Goal: Task Accomplishment & Management: Complete application form

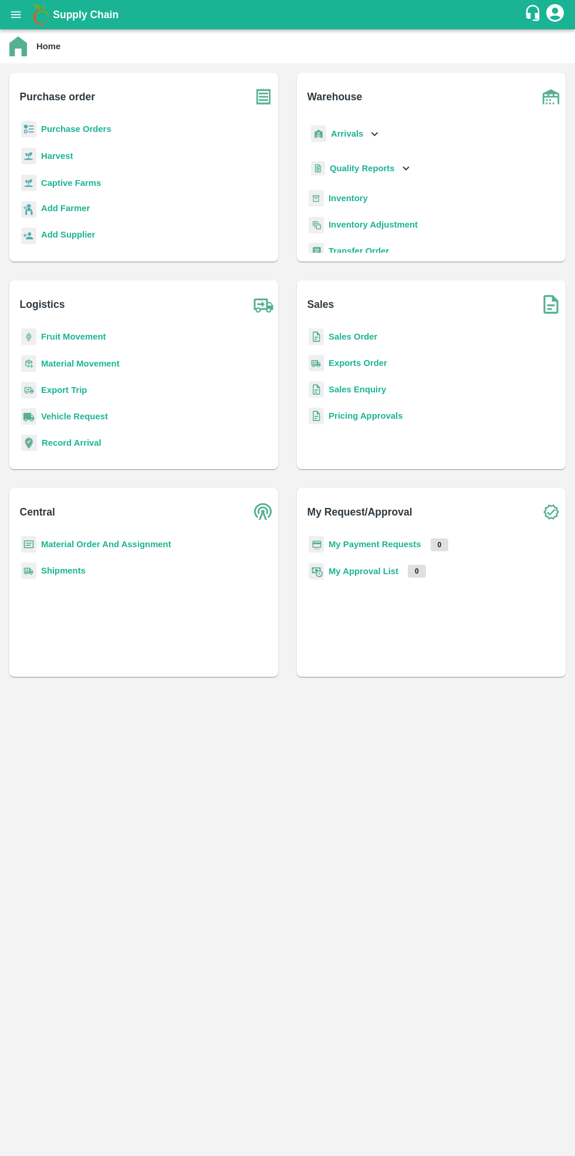
click at [79, 130] on b "Purchase Orders" at bounding box center [76, 128] width 70 height 9
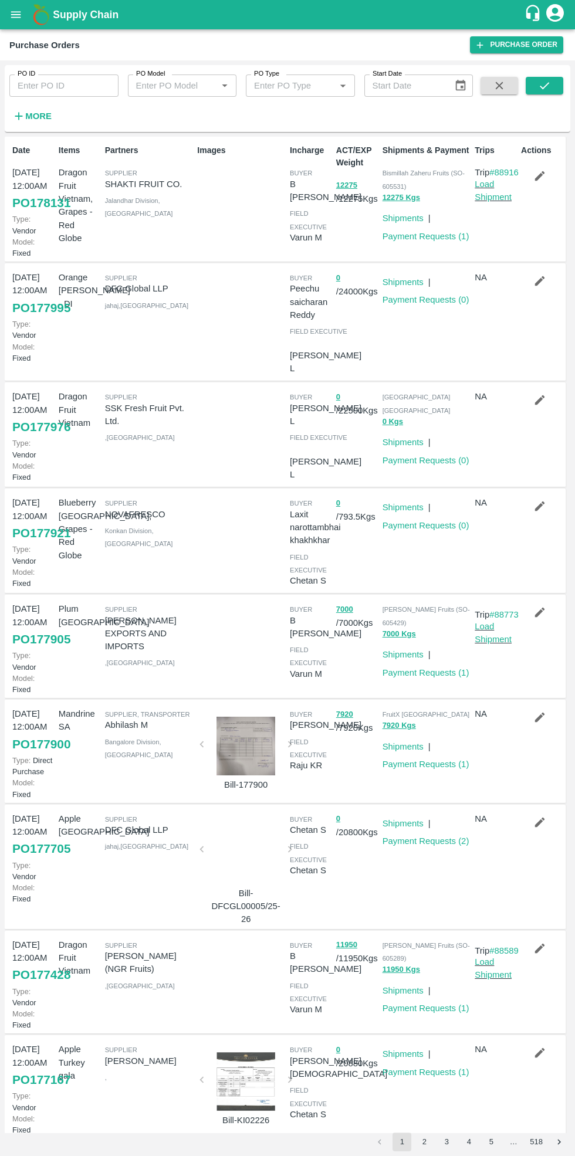
click at [511, 43] on link "Purchase Order" at bounding box center [516, 44] width 93 height 17
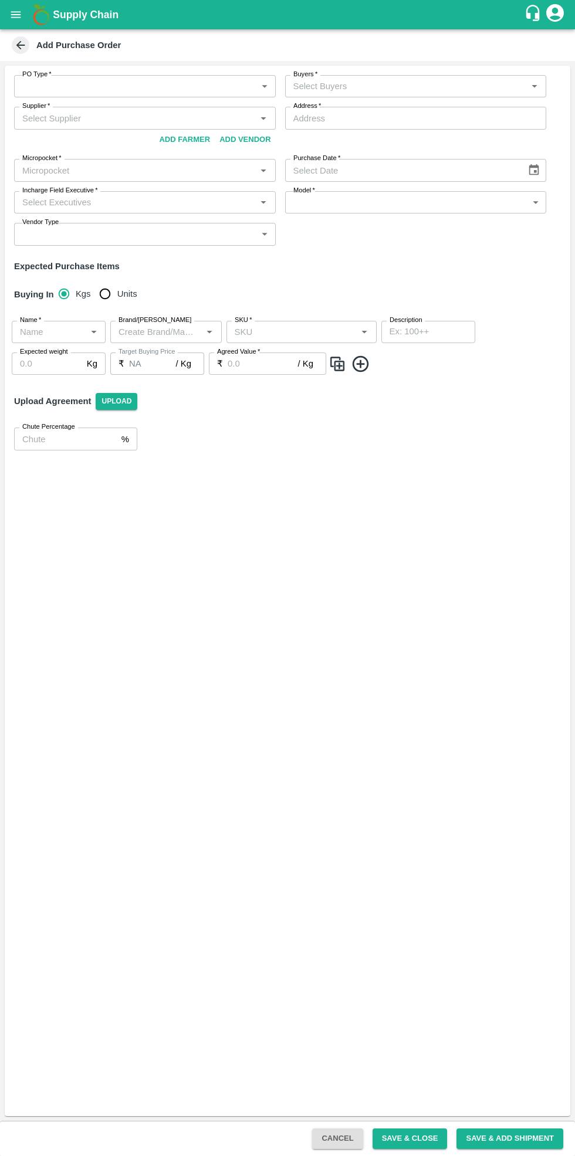
click at [96, 86] on body "Supply Chain Add Purchase Order PO Type   * ​ PO Type Buyers   * Buyers   * Sup…" at bounding box center [287, 578] width 575 height 1156
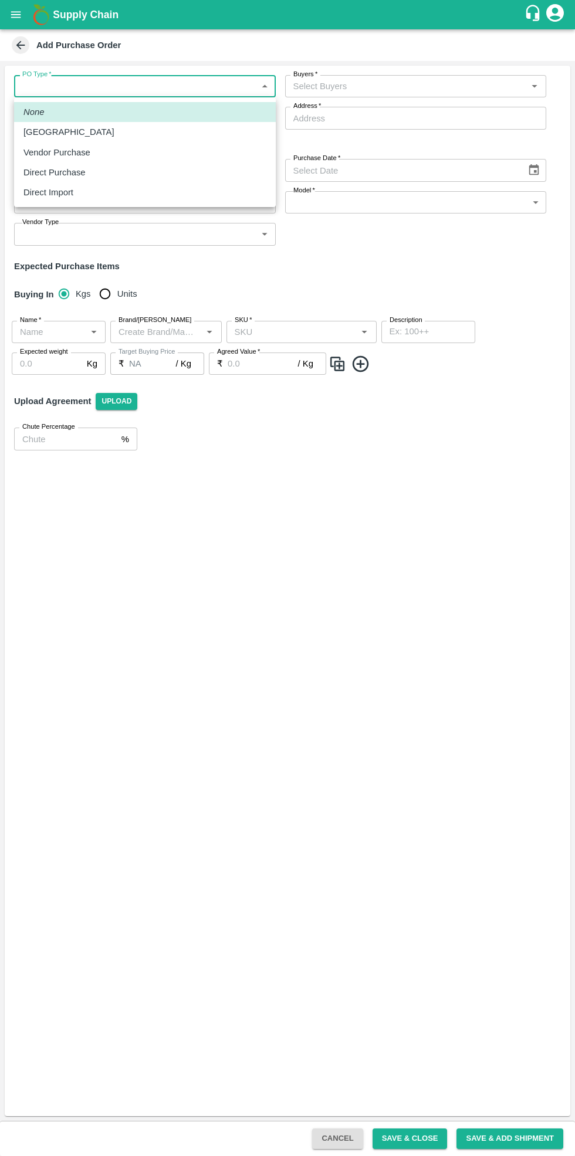
click at [90, 150] on div "Vendor Purchase" at bounding box center [144, 152] width 243 height 13
type input "2"
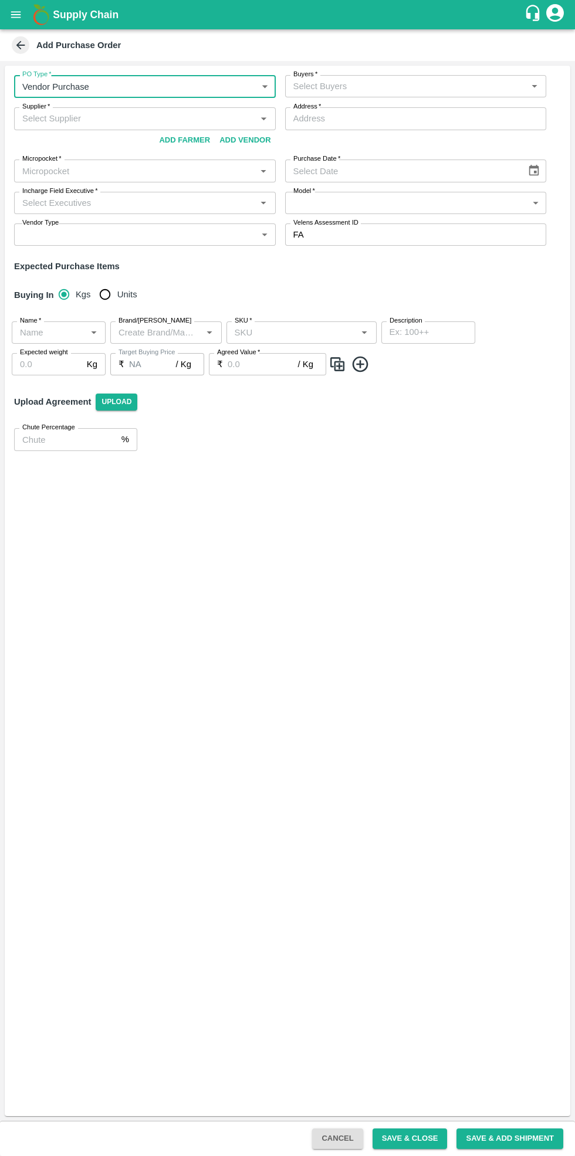
click at [402, 84] on input "Buyers   *" at bounding box center [406, 86] width 235 height 15
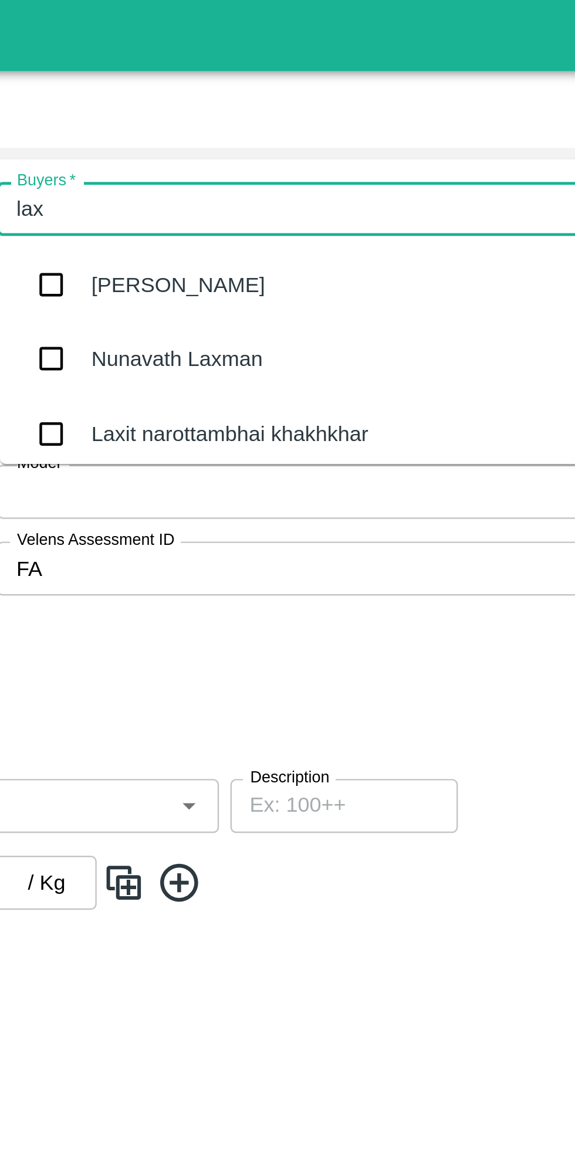
type input "laxi"
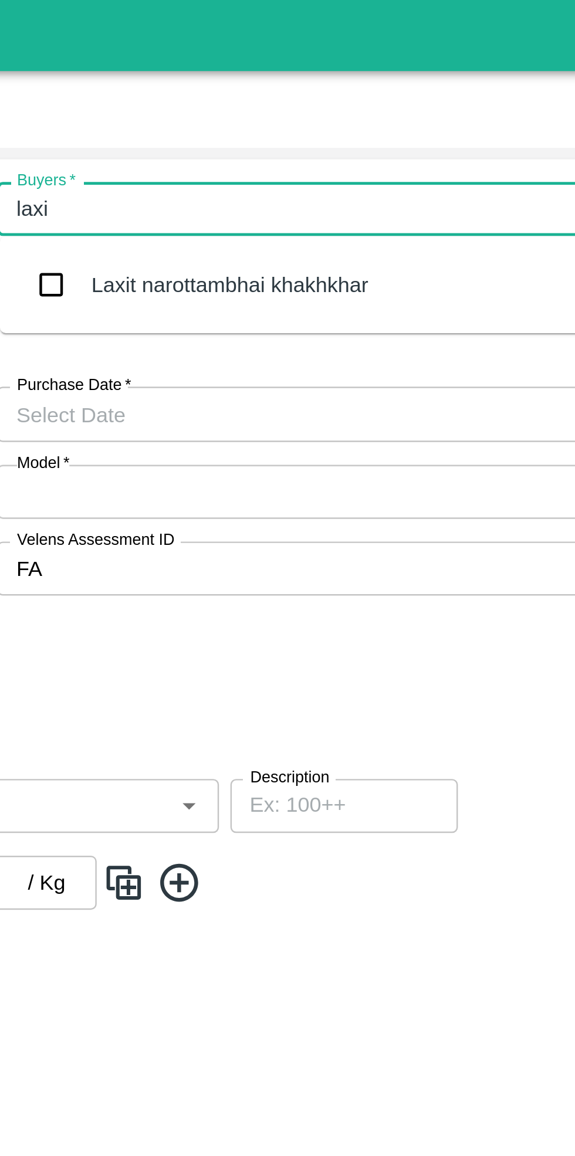
click at [386, 114] on div "Laxit narottambhai khakhkhar" at bounding box center [381, 117] width 114 height 13
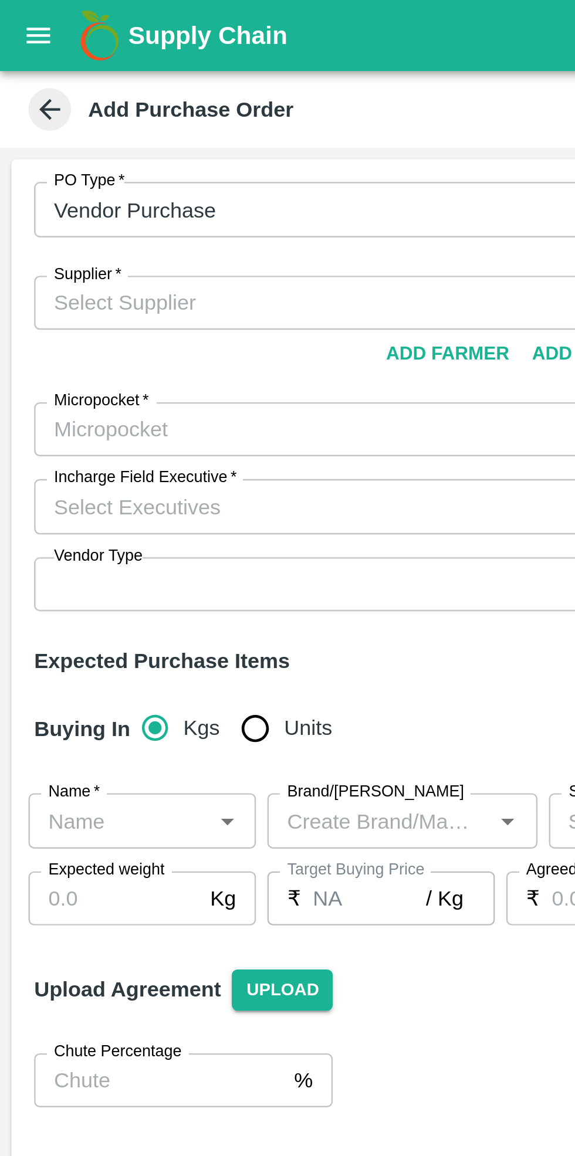
click at [86, 128] on input "Supplier   *" at bounding box center [135, 124] width 235 height 15
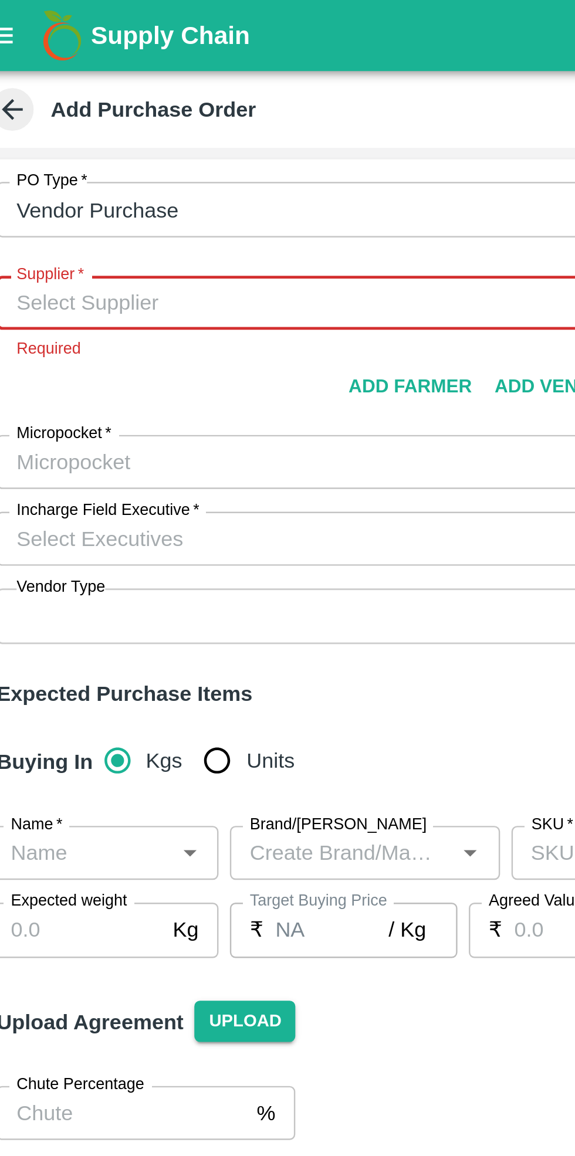
click at [39, 121] on input "Supplier   *" at bounding box center [135, 124] width 235 height 15
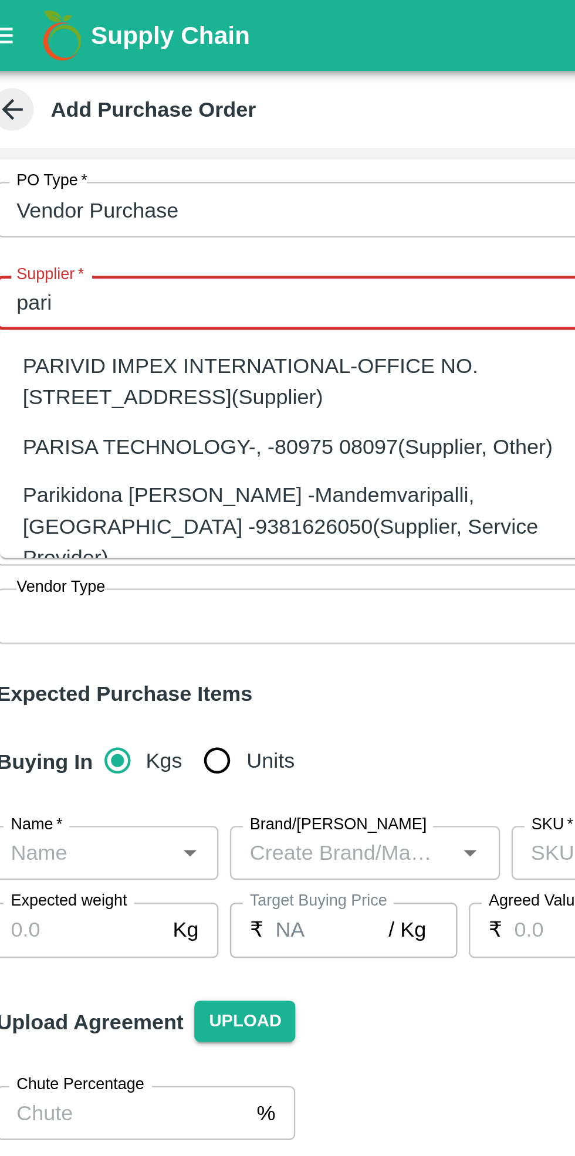
click at [91, 160] on div "PARIVID IMPEX INTERNATIONAL-OFFICE NO. 623, FRUIT MARKET, SECTOR-19, Thane-9769…" at bounding box center [146, 157] width 243 height 26
type input "PARIVID IMPEX INTERNATIONAL-OFFICE NO. 623, FRUIT MARKET, SECTOR-19, Thane-9769…"
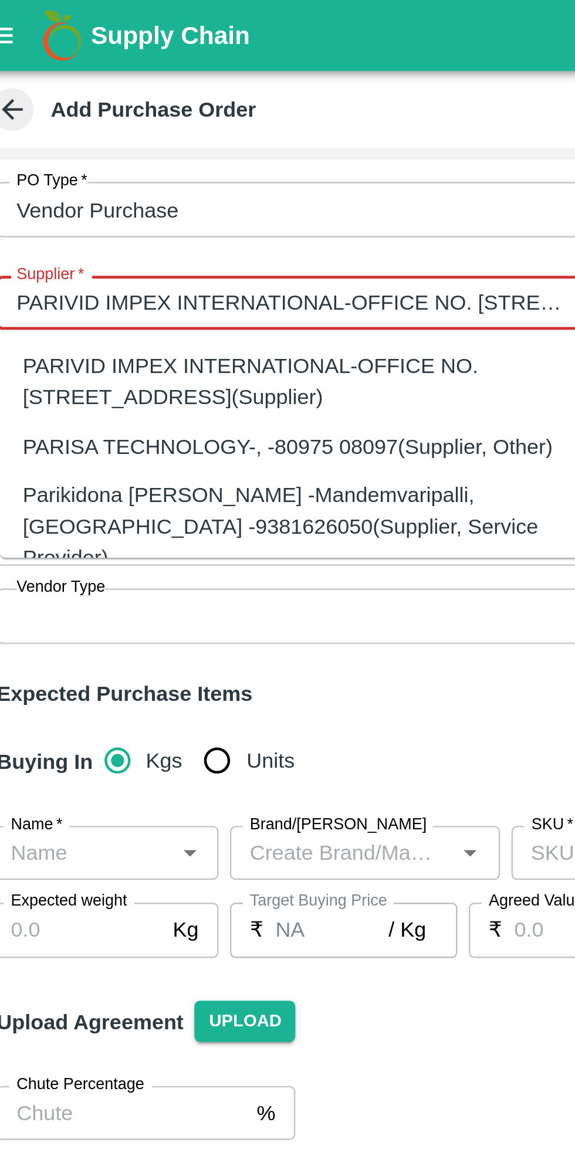
type input "OFFICE NO. 623, FRUIT MARKET, SECTOR-19, Thane, NAVI MUMBAI, Maharashtra"
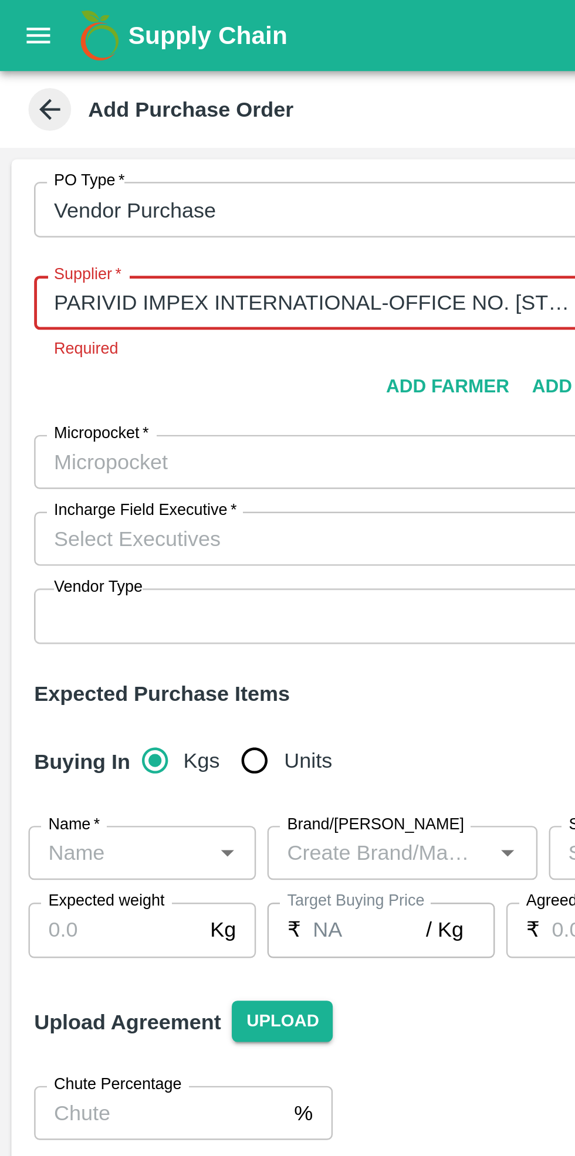
type input "PARIVID IMPEX INTERNATIONAL-OFFICE NO. 623, FRUIT MARKET, SECTOR-19, Thane-9769…"
click at [87, 190] on div "PO Type   * Vendor Purchase 2 PO Type Buyers   * Laxit narottambhai khakhkhar B…" at bounding box center [287, 170] width 565 height 209
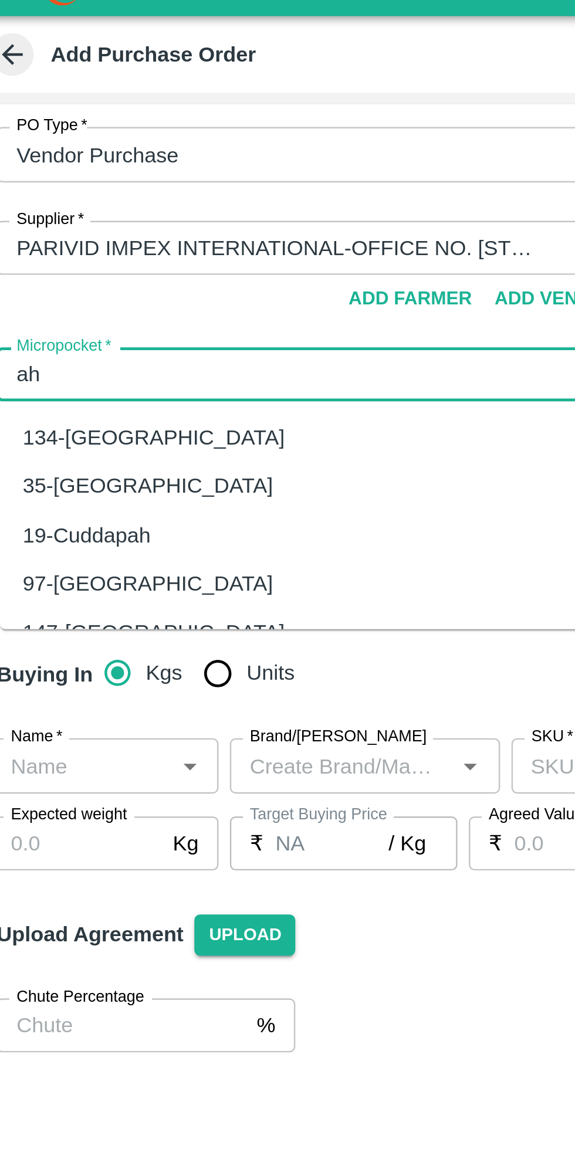
click at [73, 201] on div "134-Ahmedabad" at bounding box center [79, 202] width 108 height 13
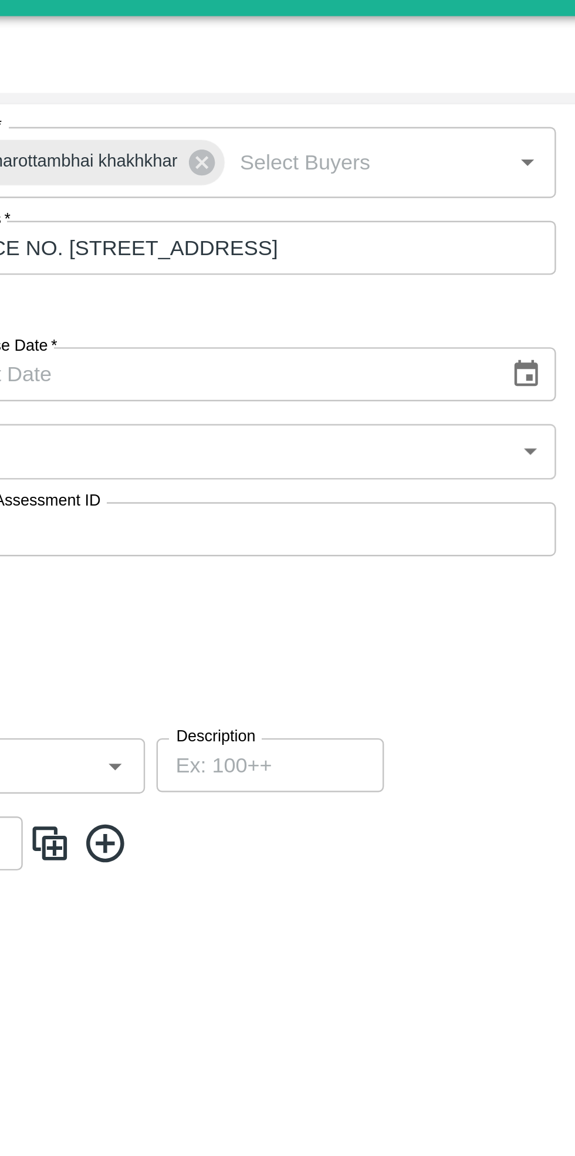
type input "134-Ahmedabad"
click at [536, 175] on icon "Choose date" at bounding box center [533, 177] width 13 height 13
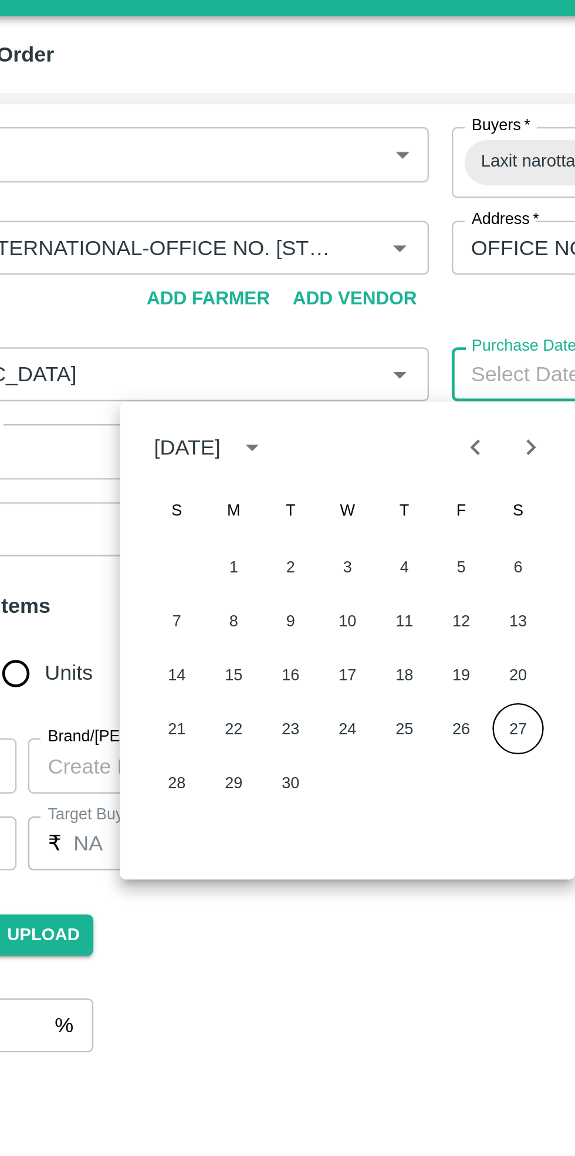
click at [309, 325] on button "27" at bounding box center [312, 323] width 21 height 21
type input "27/09/2025"
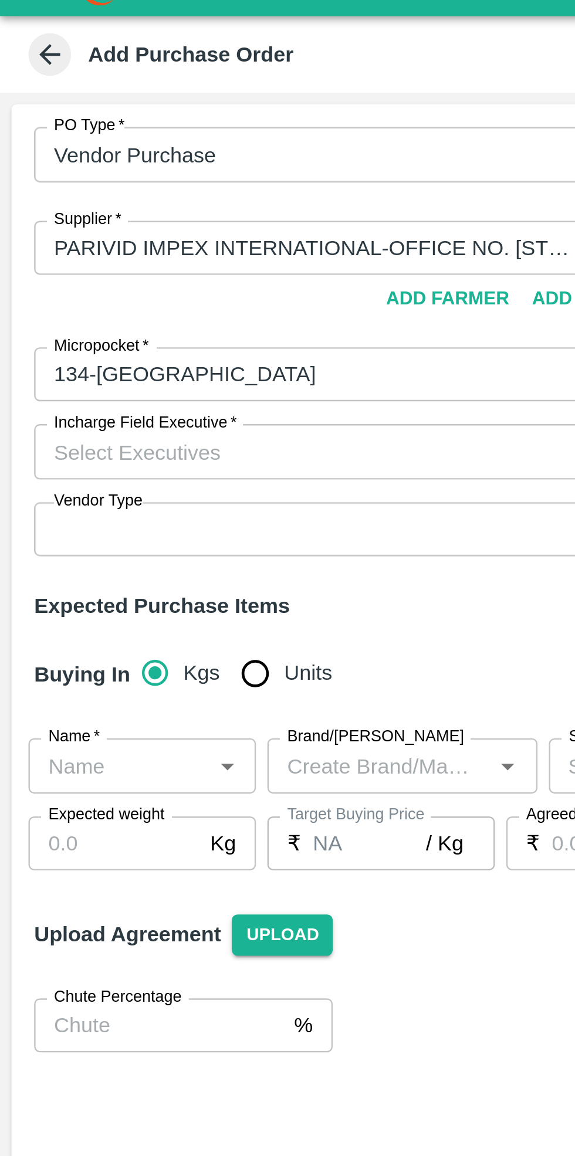
click at [97, 204] on input "Incharge Field Executive   *" at bounding box center [135, 208] width 235 height 15
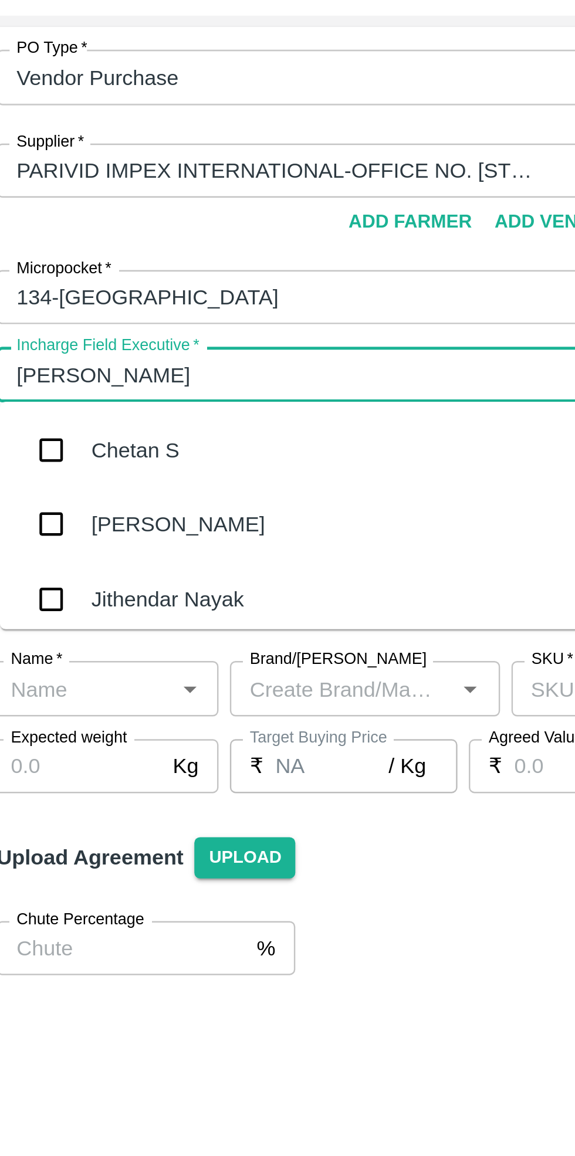
type input "cheta"
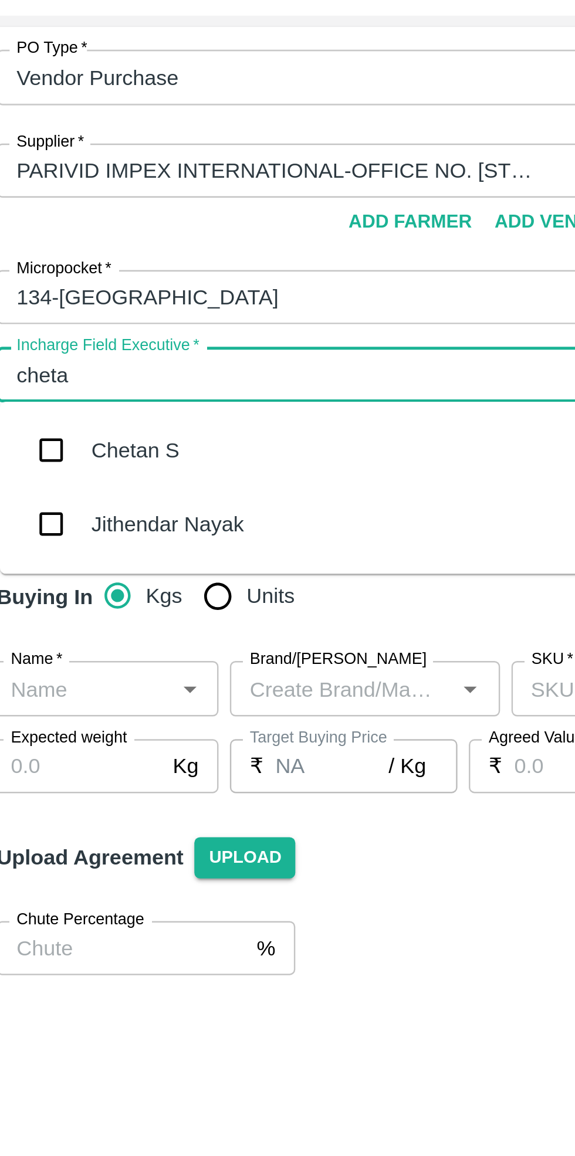
click at [77, 245] on div "Chetan S" at bounding box center [71, 240] width 36 height 13
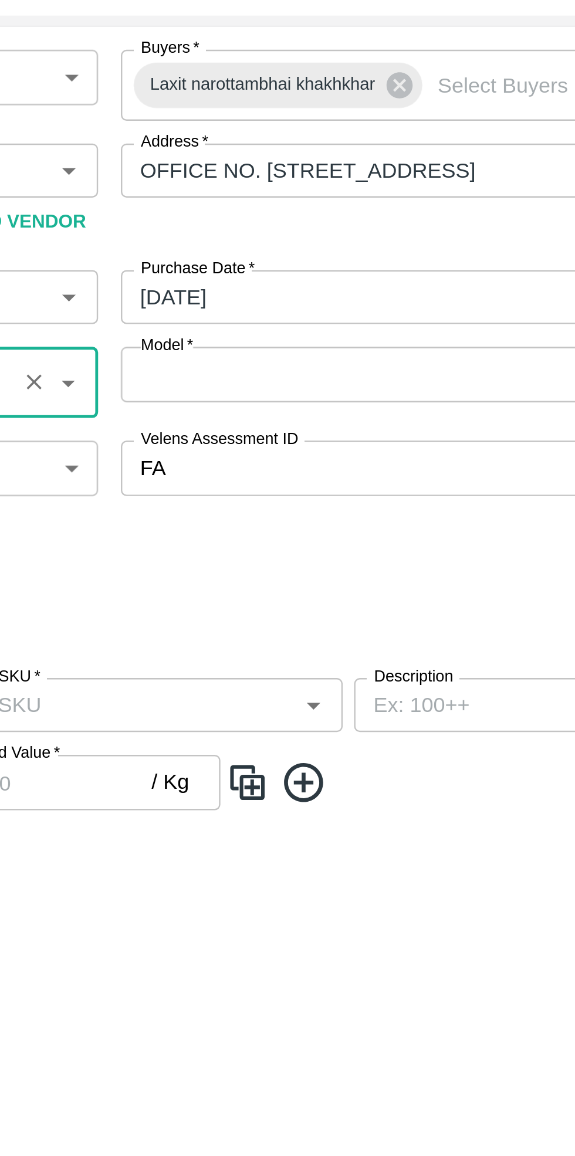
click at [402, 207] on body "Supply Chain Add Purchase Order PO Type   * Vendor Purchase 2 PO Type Buyers   …" at bounding box center [287, 578] width 575 height 1156
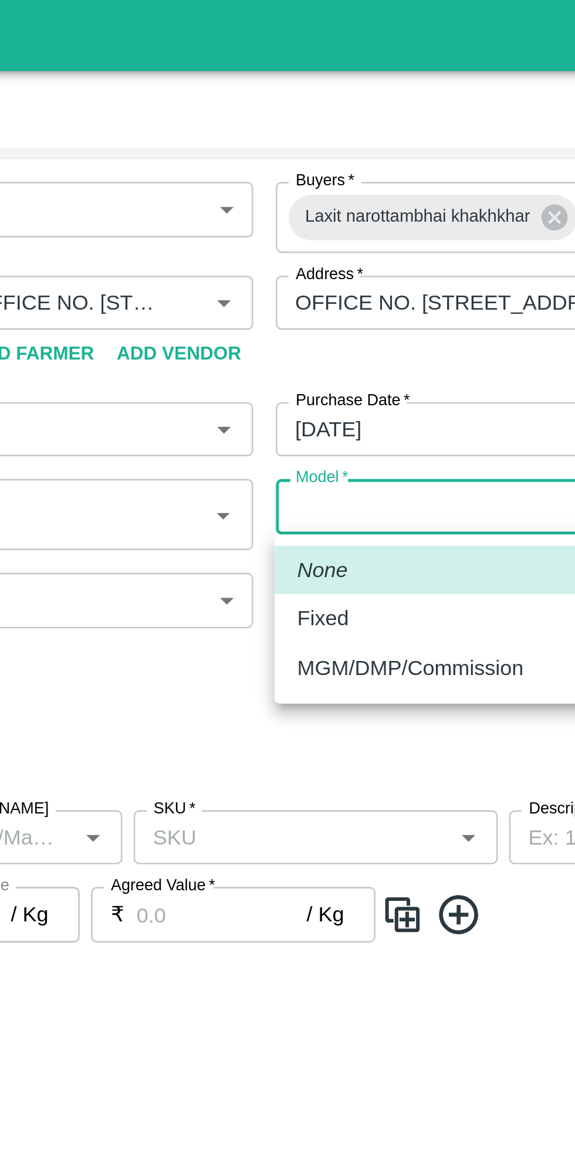
click at [313, 259] on div "Fixed" at bounding box center [307, 255] width 27 height 13
type input "Fixed"
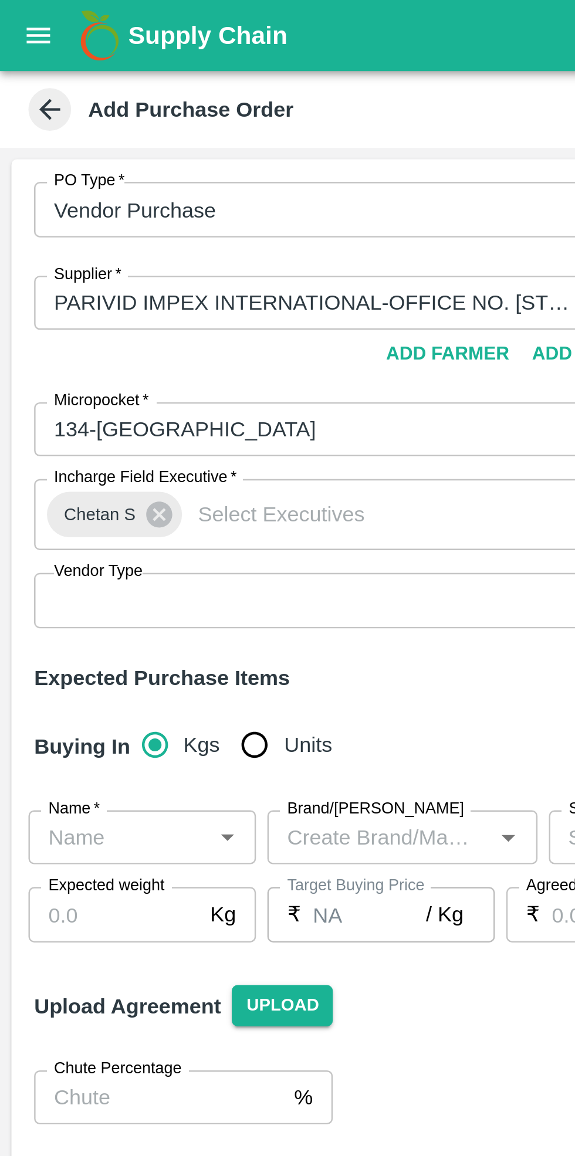
click at [107, 251] on body "Supply Chain Add Purchase Order PO Type   * Vendor Purchase 2 PO Type Buyers   …" at bounding box center [287, 578] width 575 height 1156
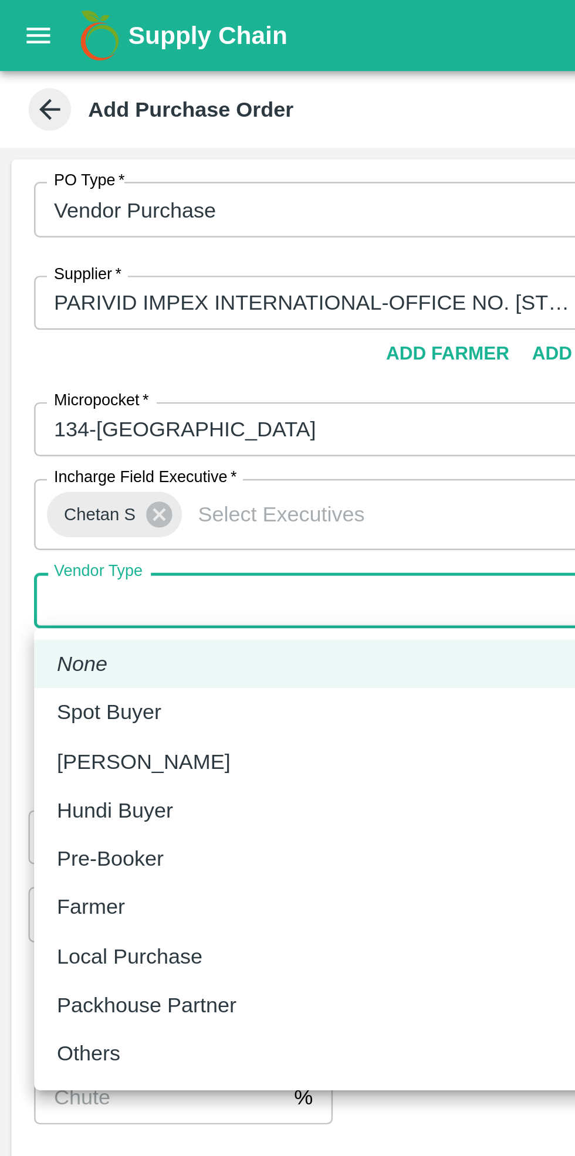
click at [134, 248] on div at bounding box center [287, 578] width 575 height 1156
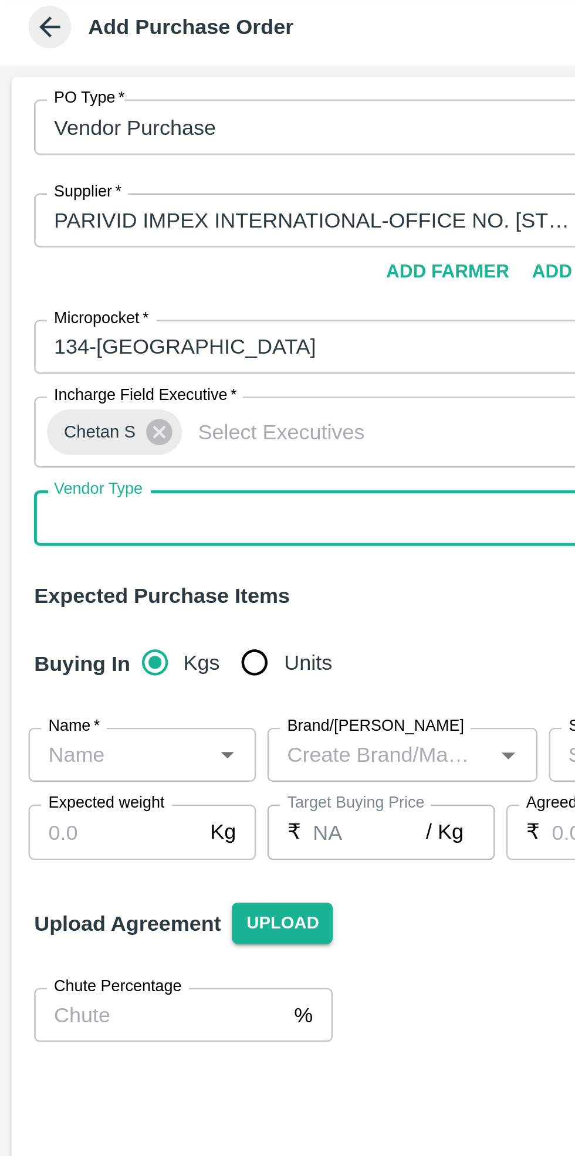
click at [101, 307] on input "Units" at bounding box center [104, 307] width 23 height 23
radio input "true"
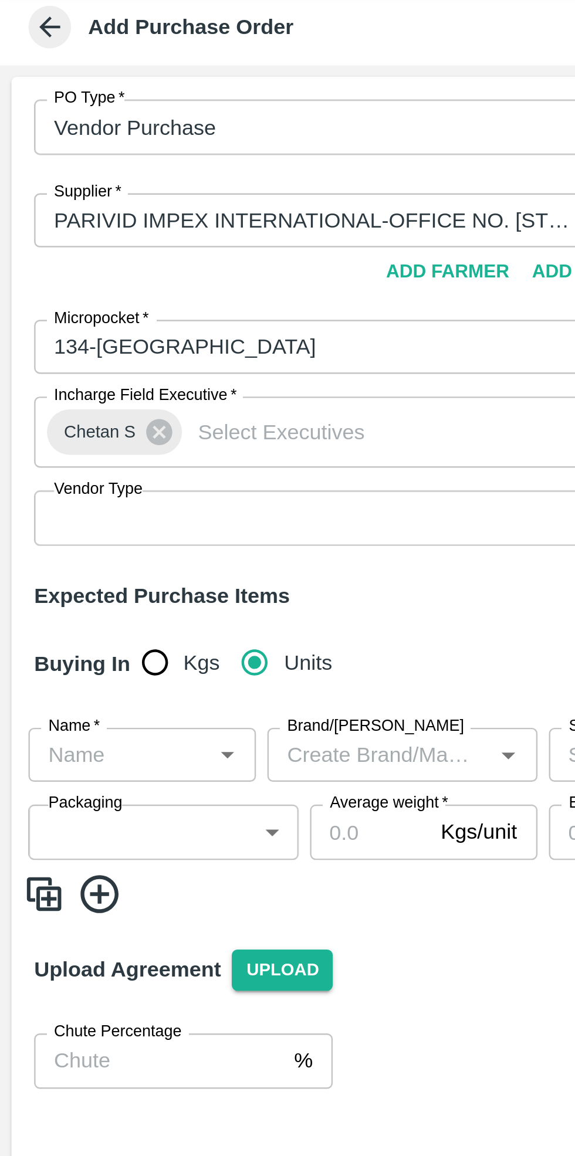
click at [49, 347] on input "Name   *" at bounding box center [48, 345] width 67 height 15
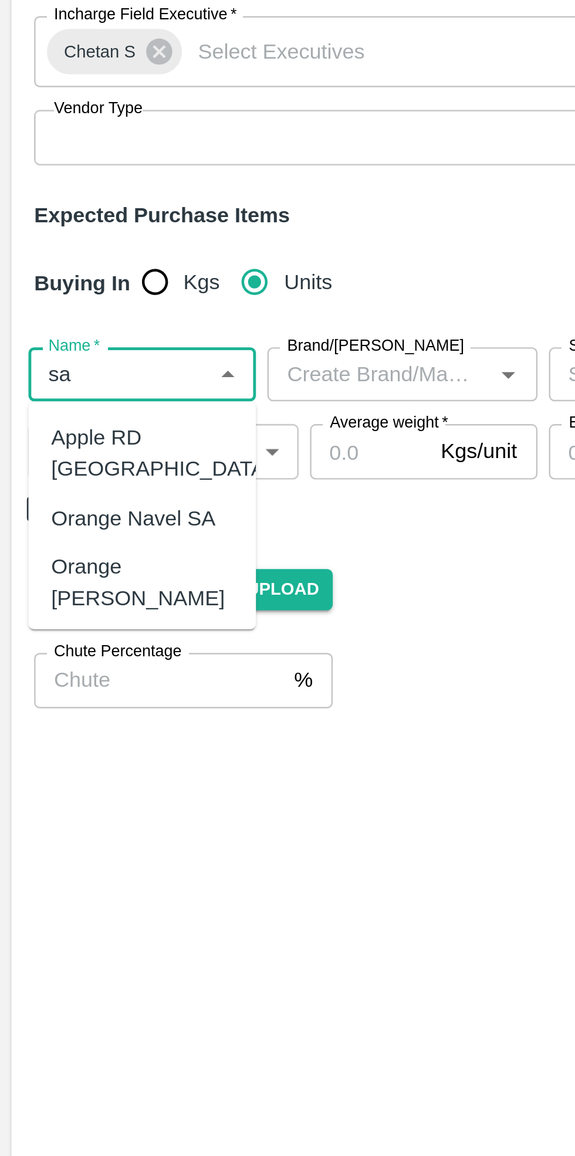
type input "s"
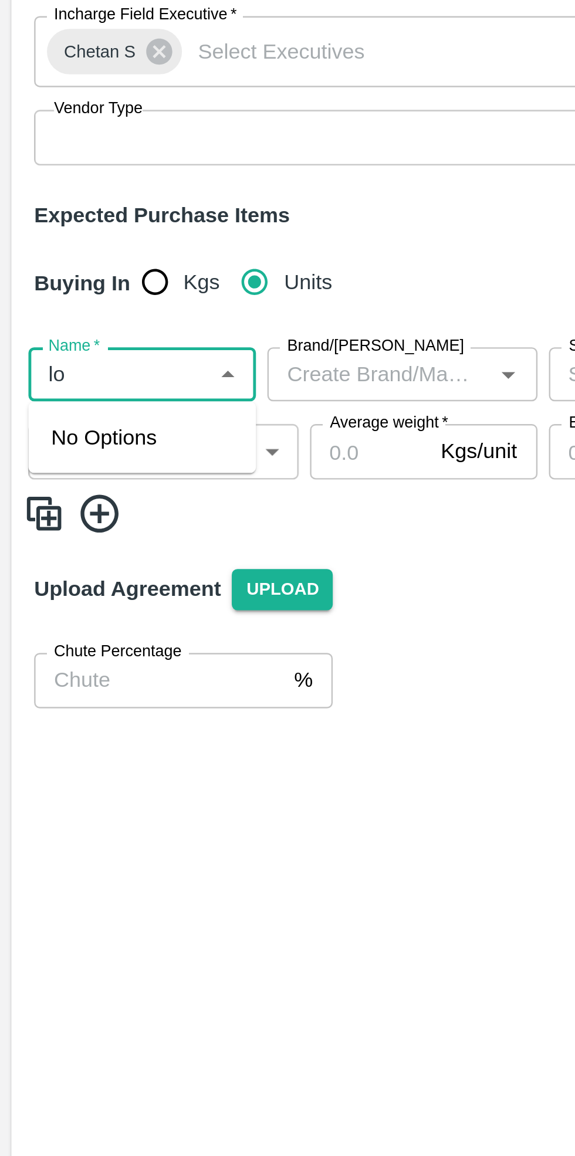
type input "l"
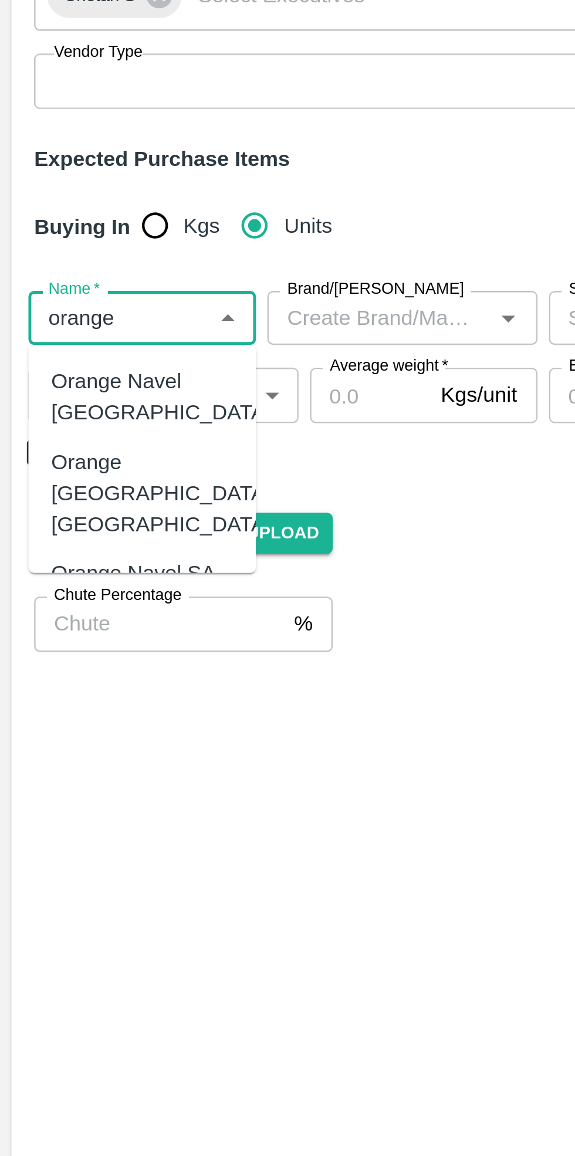
click at [73, 464] on div "Orange Valencia SA" at bounding box center [58, 477] width 75 height 26
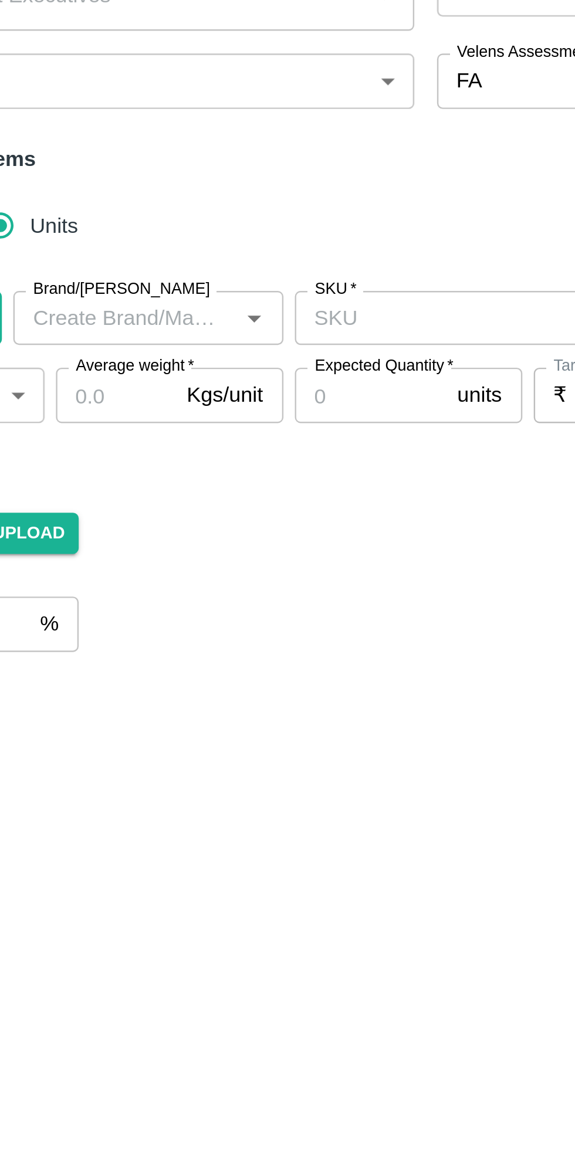
type input "Orange Valencia SA"
click at [283, 344] on input "SKU   *" at bounding box center [292, 345] width 124 height 15
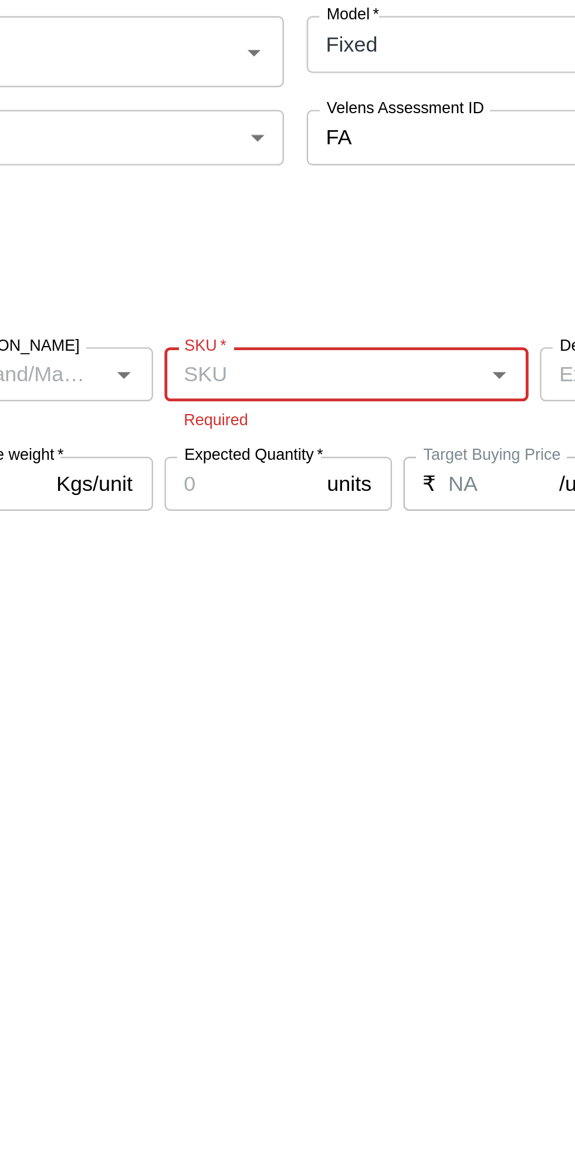
click at [253, 369] on p "Required" at bounding box center [302, 364] width 134 height 11
click at [258, 344] on input "SKU   *" at bounding box center [292, 345] width 124 height 15
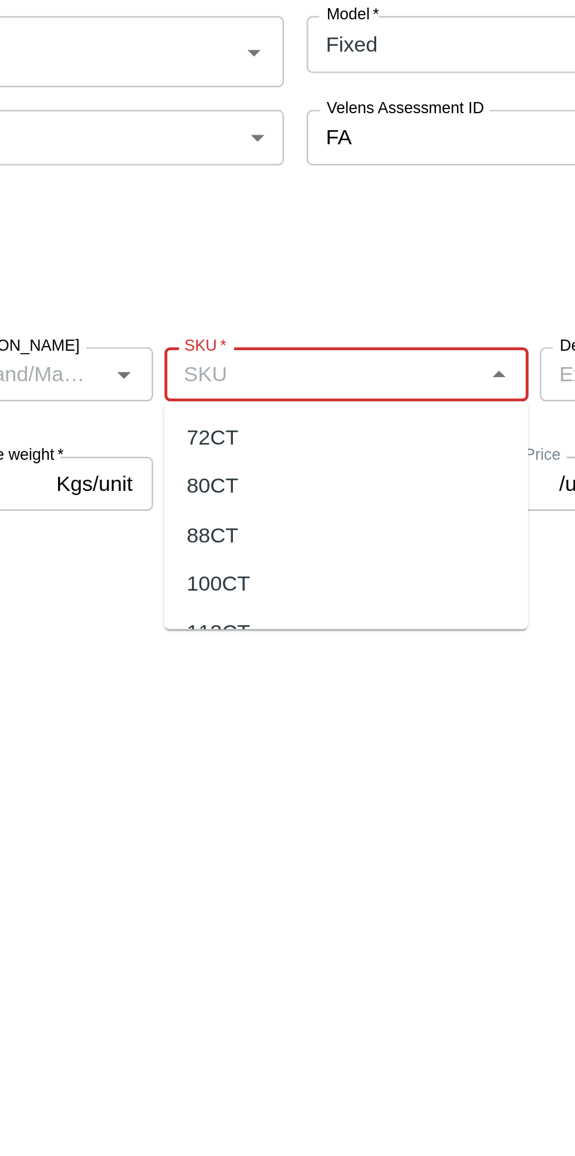
click at [246, 368] on div "72CT" at bounding box center [246, 371] width 21 height 13
type input "72CT"
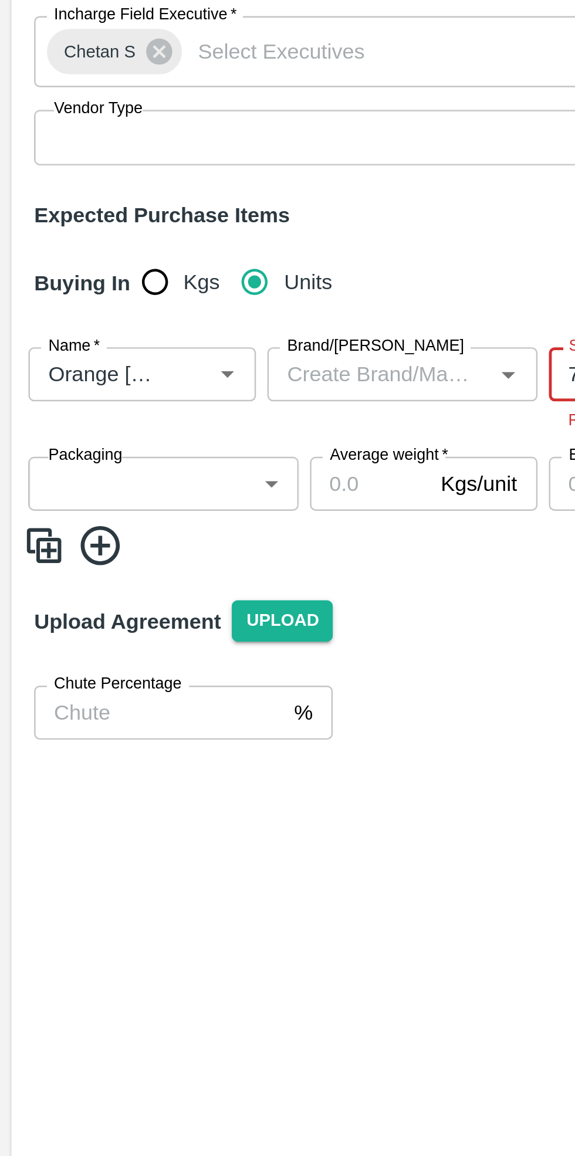
click at [75, 391] on body "Supply Chain Add Purchase Order PO Type   * Vendor Purchase 2 PO Type Buyers   …" at bounding box center [287, 578] width 575 height 1156
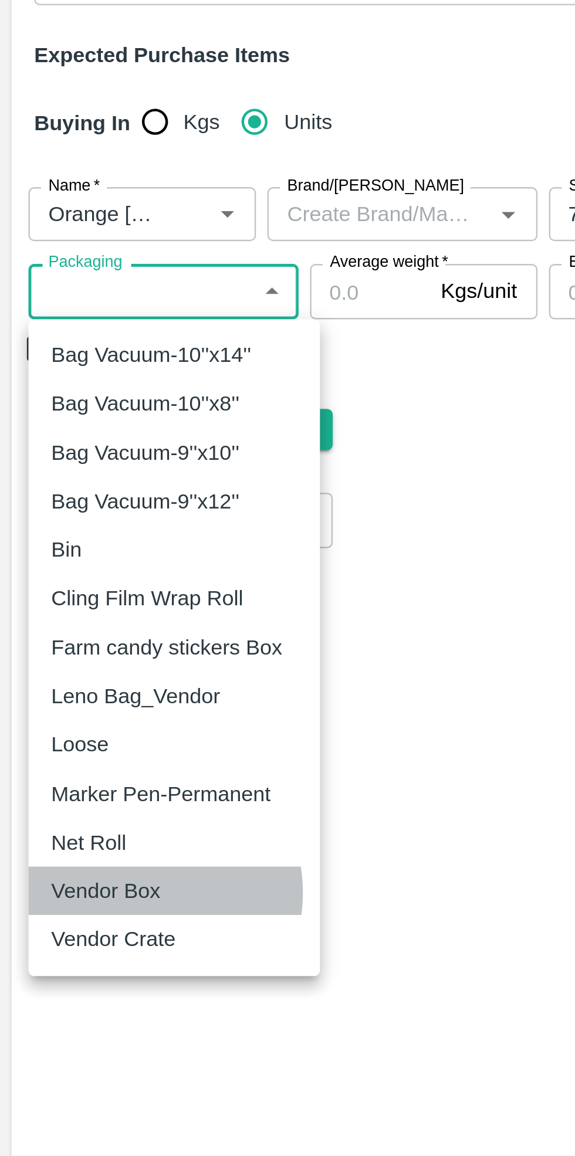
click at [56, 625] on p "Vendor Box" at bounding box center [43, 624] width 45 height 13
type input "276"
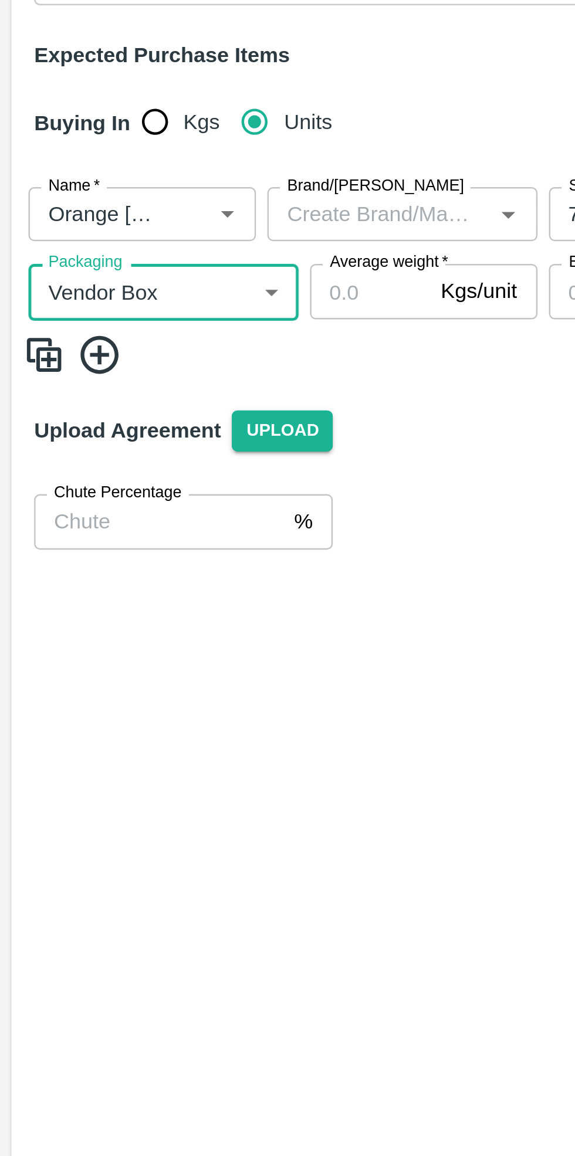
click at [156, 380] on input "Average weight   *" at bounding box center [152, 377] width 49 height 22
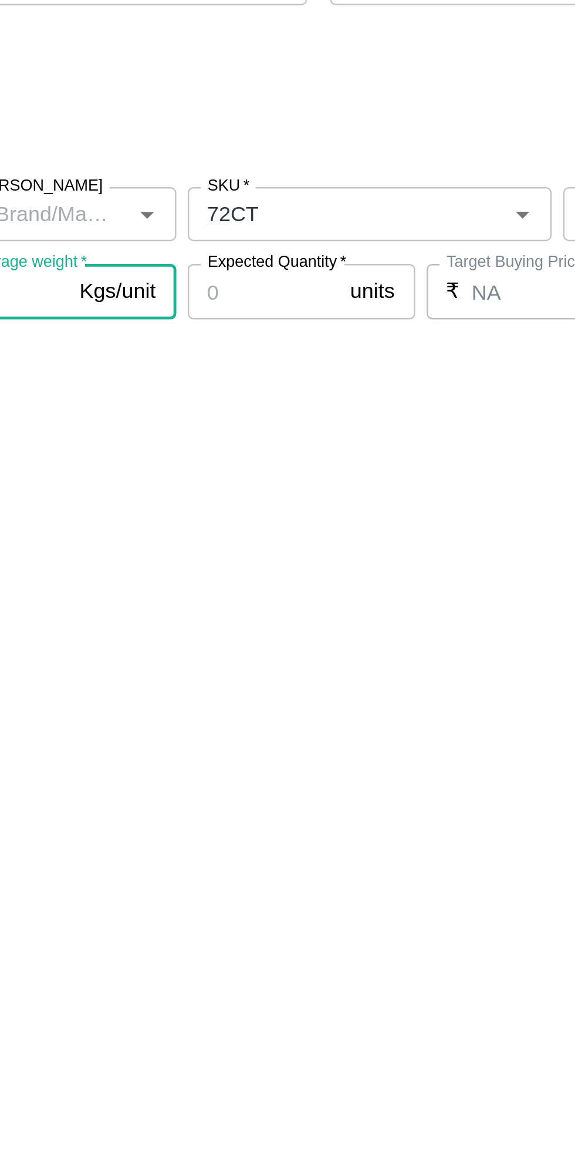
type input "15"
click at [255, 376] on input "Expected Quantity   *" at bounding box center [257, 377] width 63 height 22
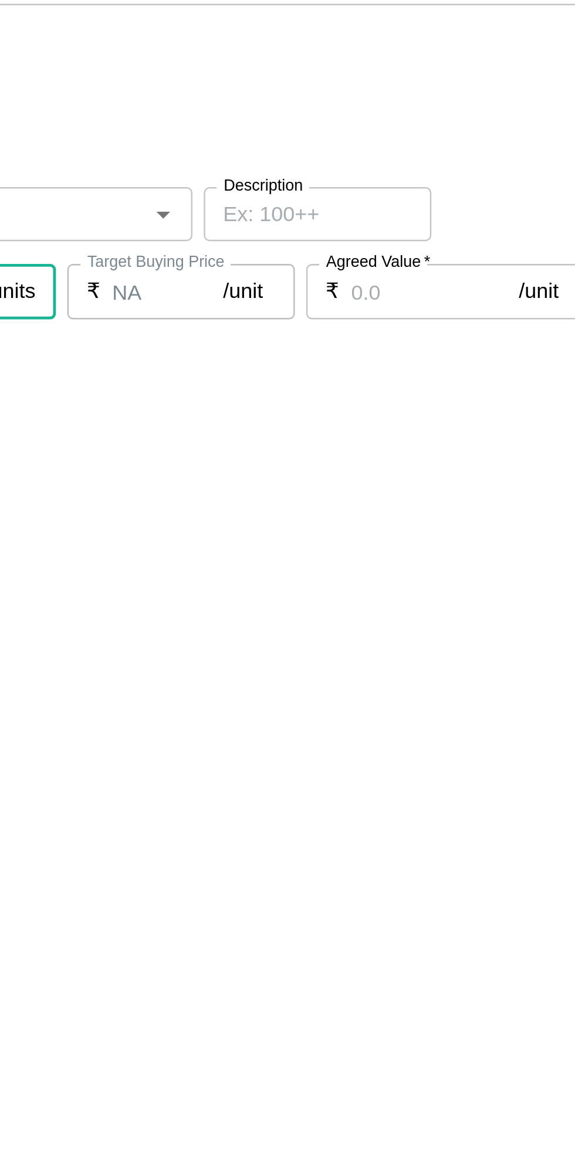
type input "140"
click at [470, 376] on input "Agreed Value   *" at bounding box center [476, 377] width 69 height 22
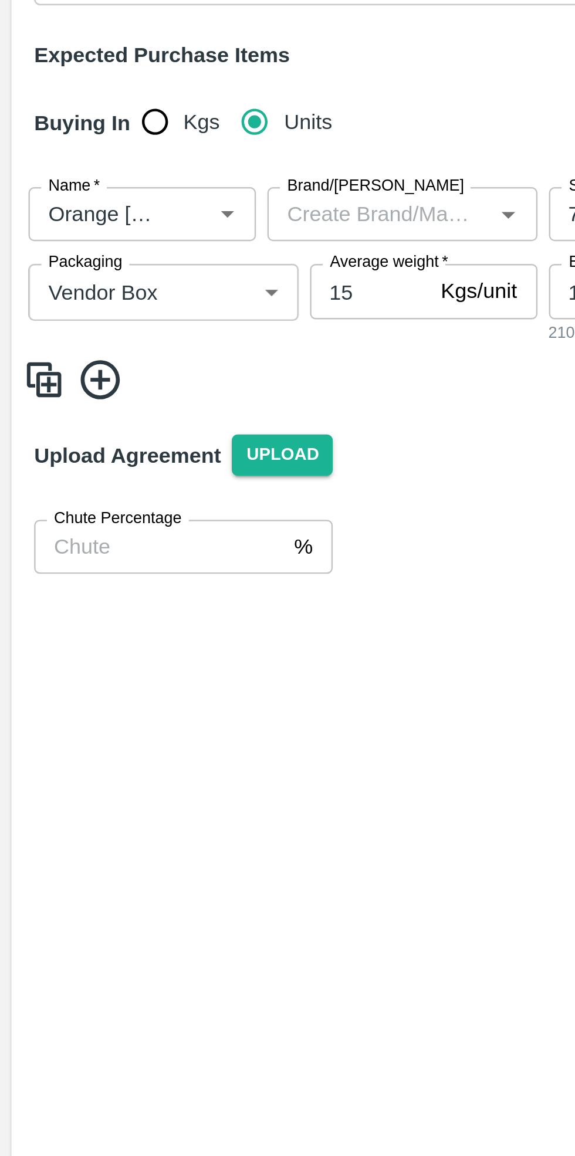
type input "1380"
click at [40, 413] on icon at bounding box center [41, 414] width 16 height 16
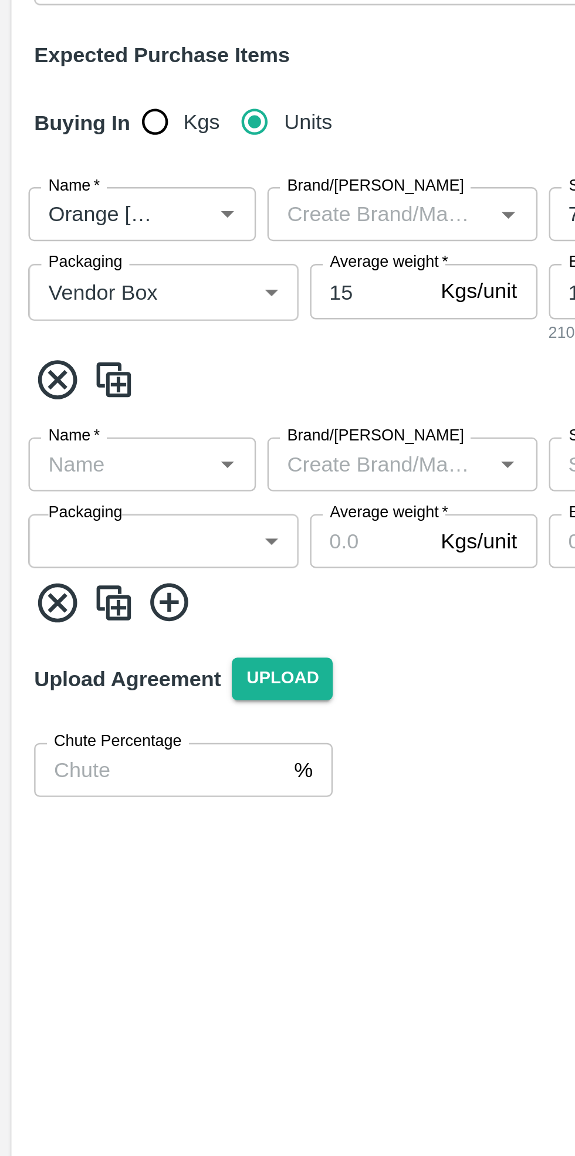
click at [43, 450] on input "Name   *" at bounding box center [48, 448] width 67 height 15
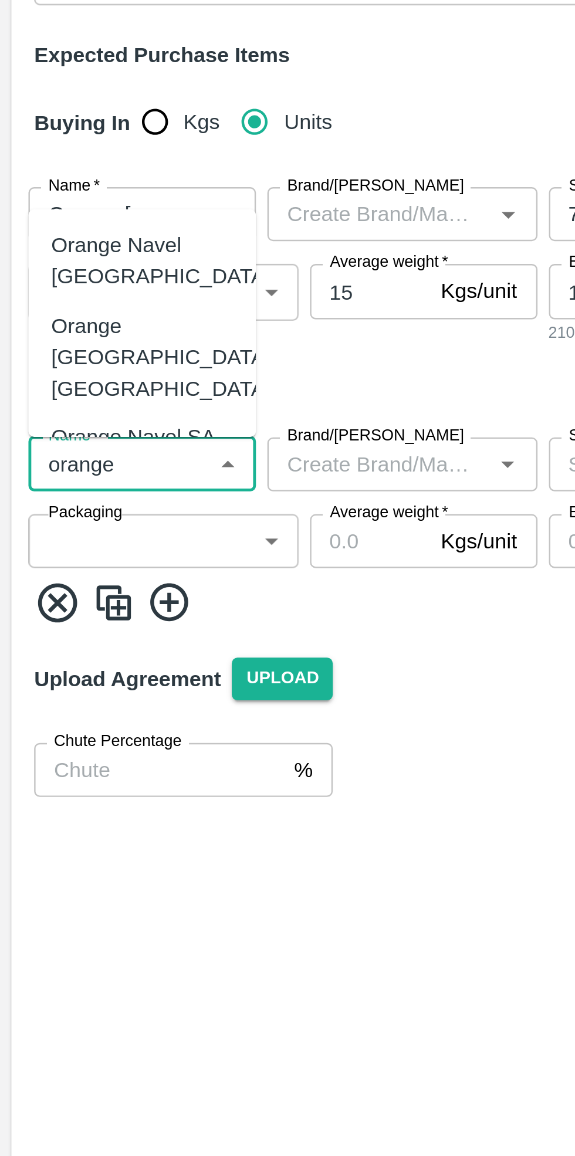
click at [75, 451] on div "Orange Valencia SA" at bounding box center [58, 464] width 75 height 26
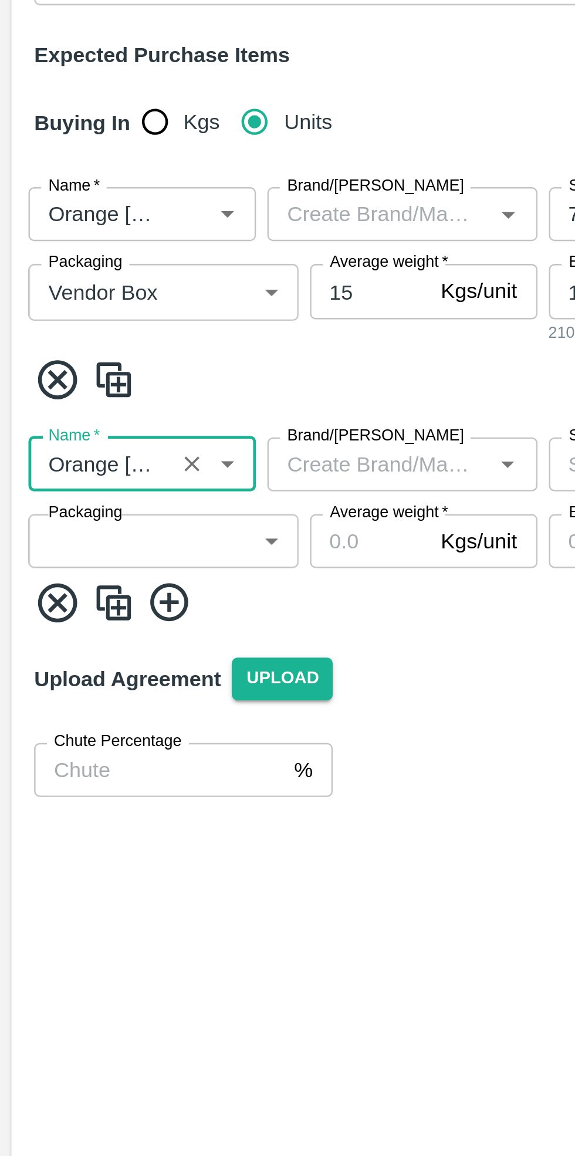
scroll to position [0, 25]
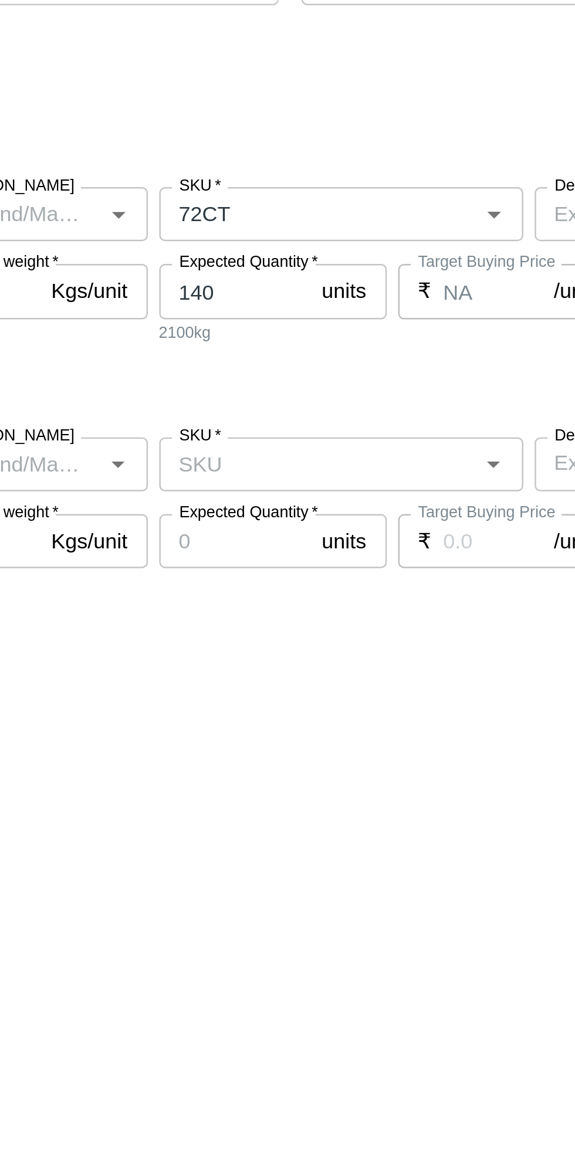
type input "Orange Valencia SA"
click at [310, 450] on input "SKU   *" at bounding box center [292, 448] width 124 height 15
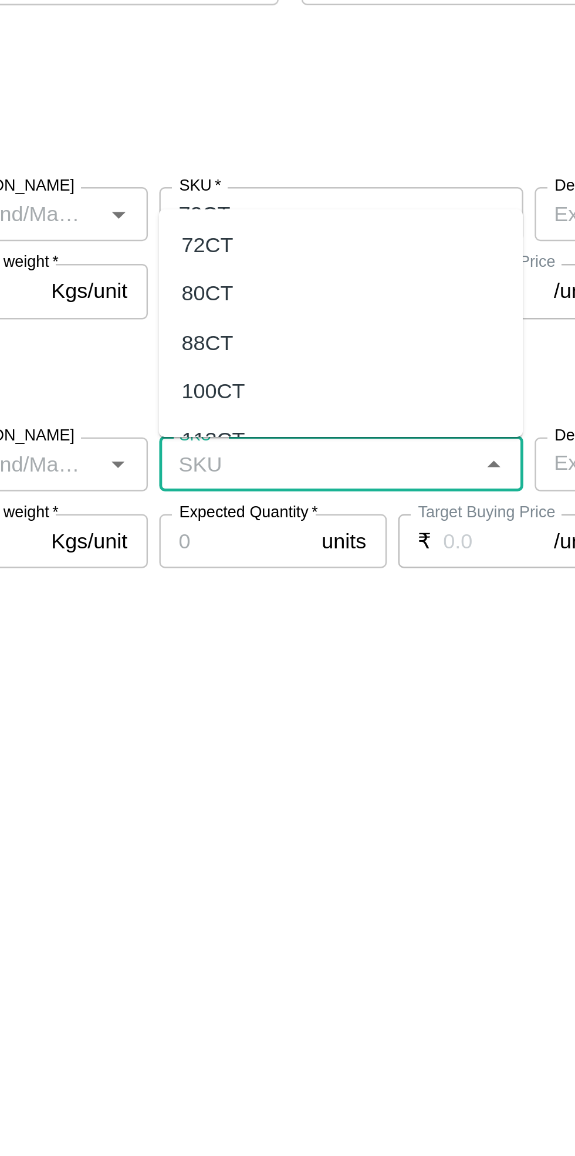
scroll to position [0, 0]
click at [257, 402] on div "88CT" at bounding box center [301, 398] width 150 height 20
type input "88CT"
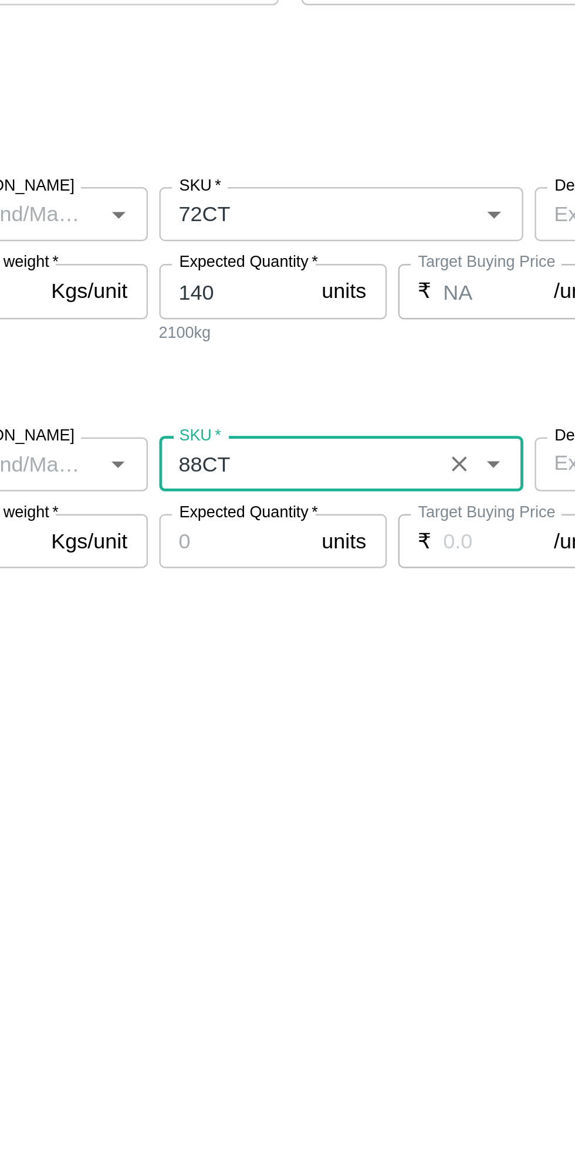
type input "NA"
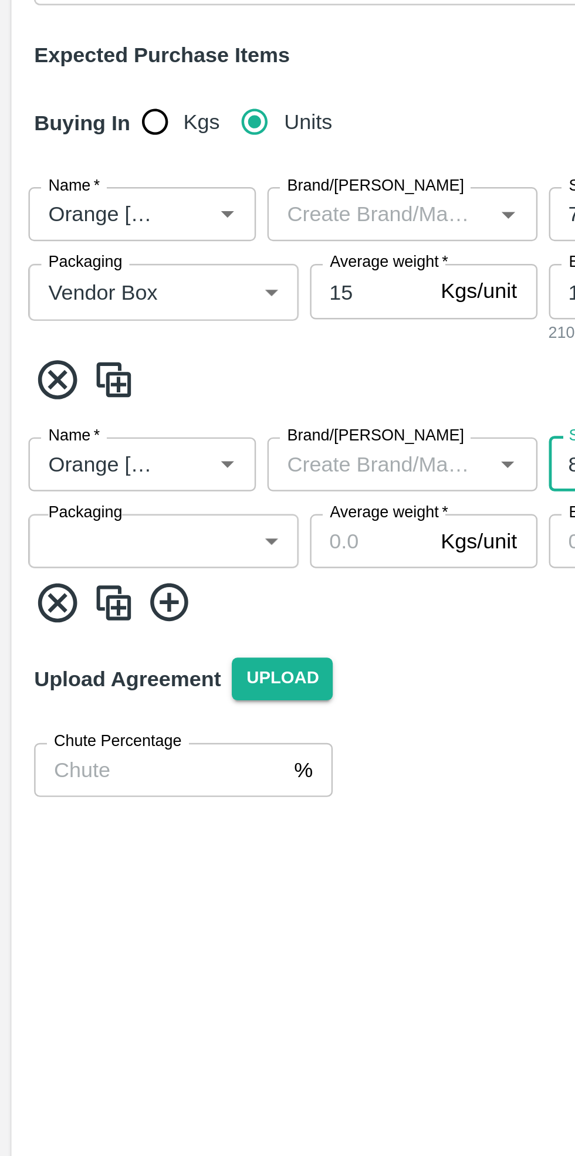
click at [62, 480] on body "Supply Chain Add Purchase Order PO Type   * Vendor Purchase 2 PO Type Buyers   …" at bounding box center [287, 578] width 575 height 1156
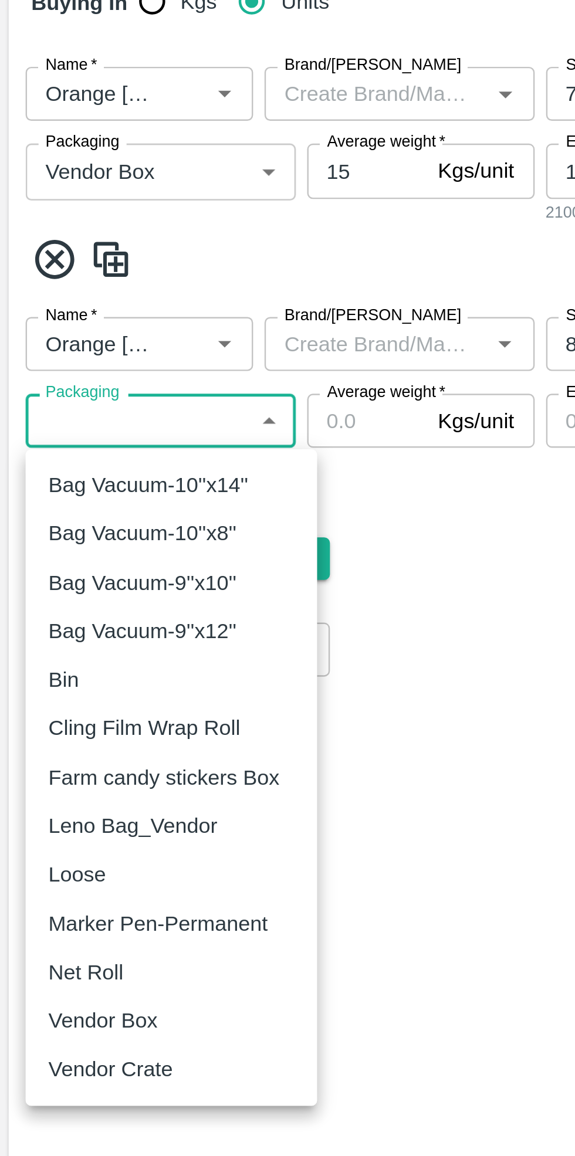
click at [62, 726] on div "Vendor Box" at bounding box center [46, 727] width 51 height 13
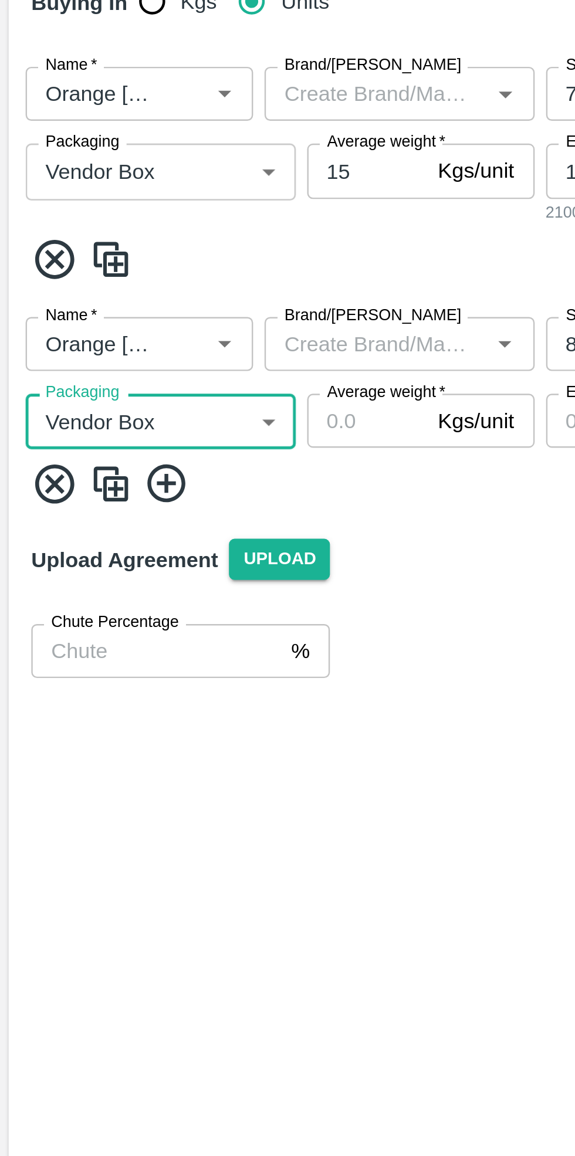
type input "276"
click at [156, 479] on input "Average weight   *" at bounding box center [152, 480] width 49 height 22
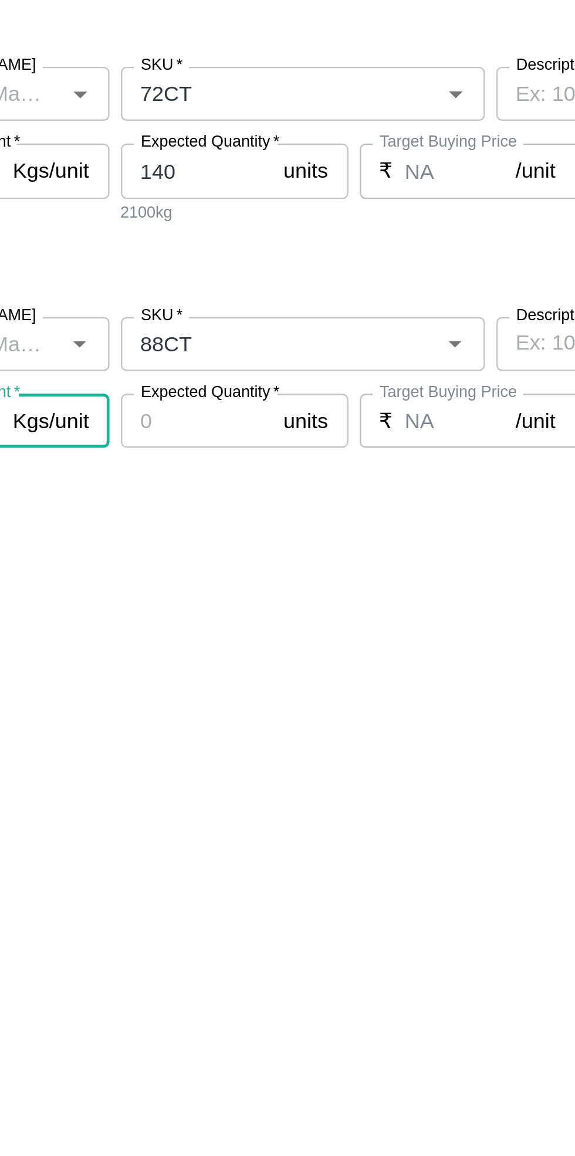
type input "15"
click at [260, 477] on input "Expected Quantity   *" at bounding box center [257, 480] width 63 height 22
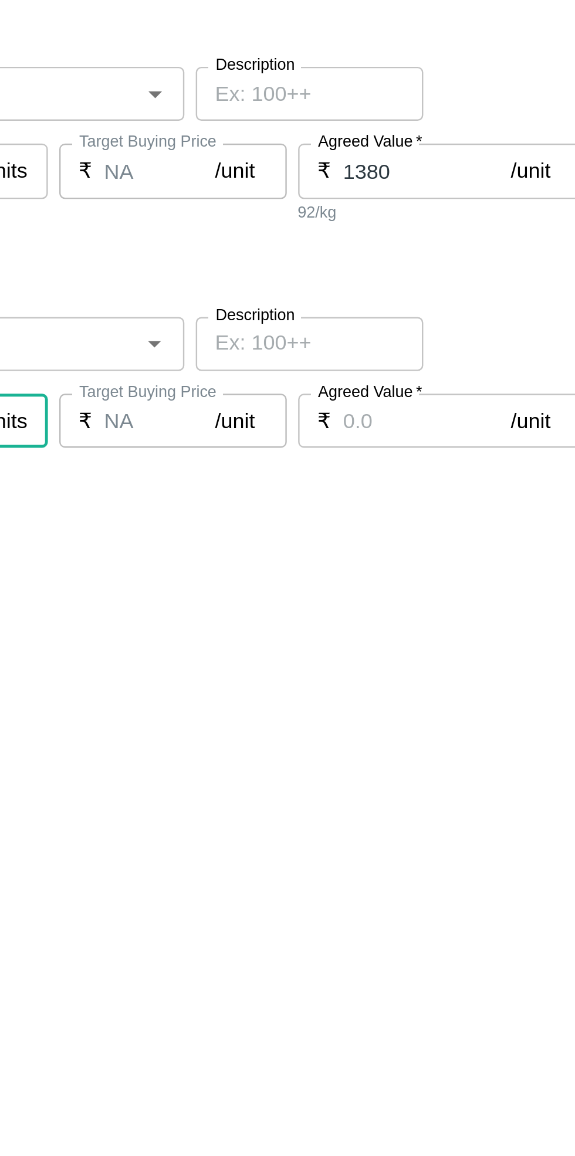
type input "160"
click at [471, 480] on input "Agreed Value   *" at bounding box center [476, 480] width 69 height 22
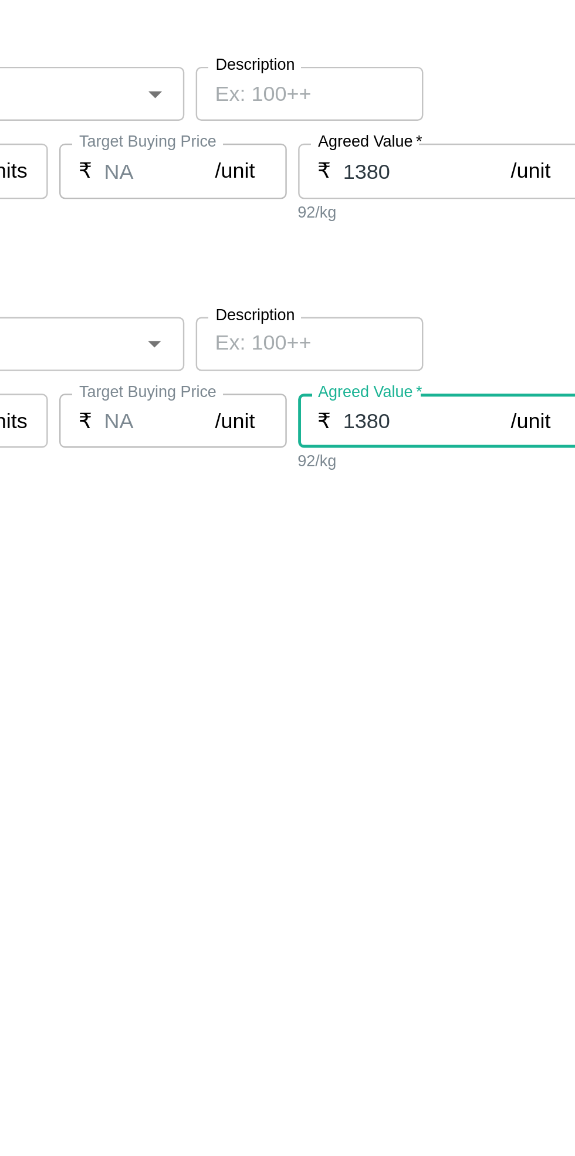
type input "1380"
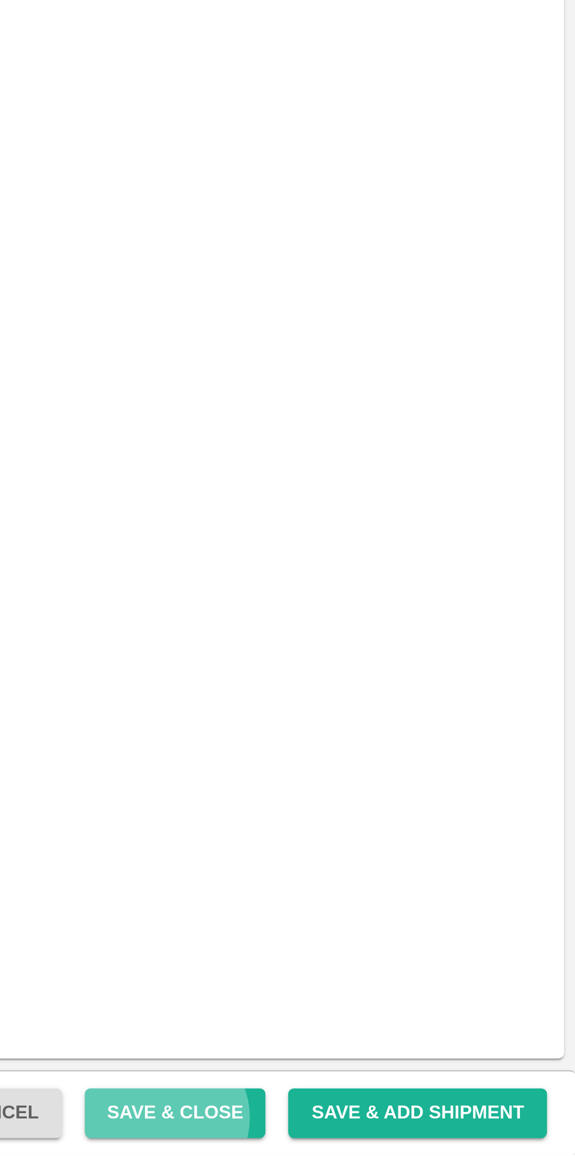
click at [433, 1141] on button "Save & Close" at bounding box center [409, 1138] width 75 height 21
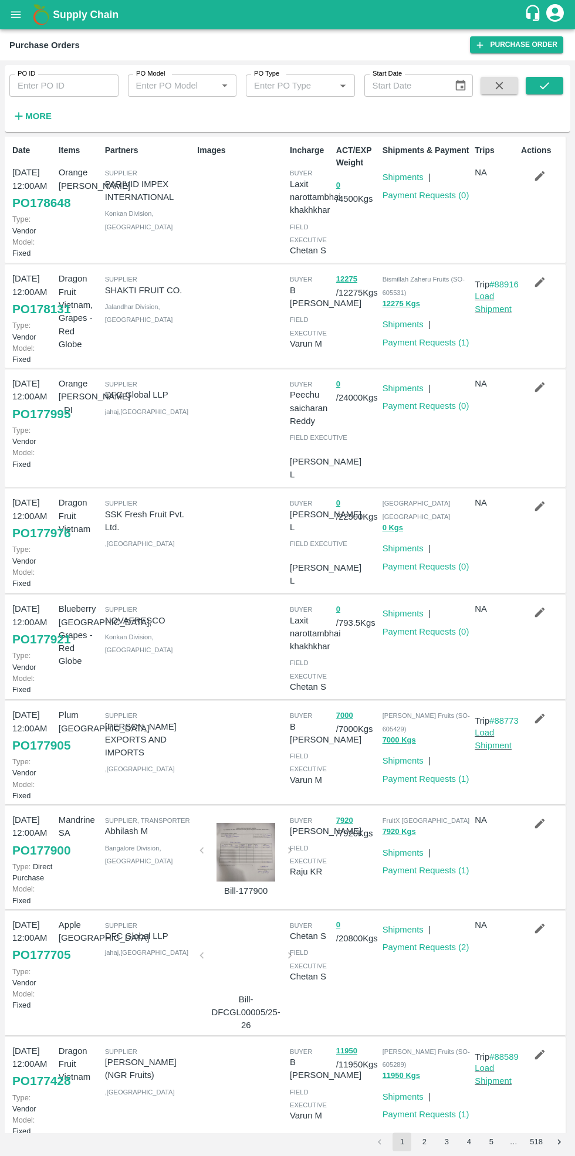
click at [62, 86] on input "PO ID" at bounding box center [63, 85] width 109 height 22
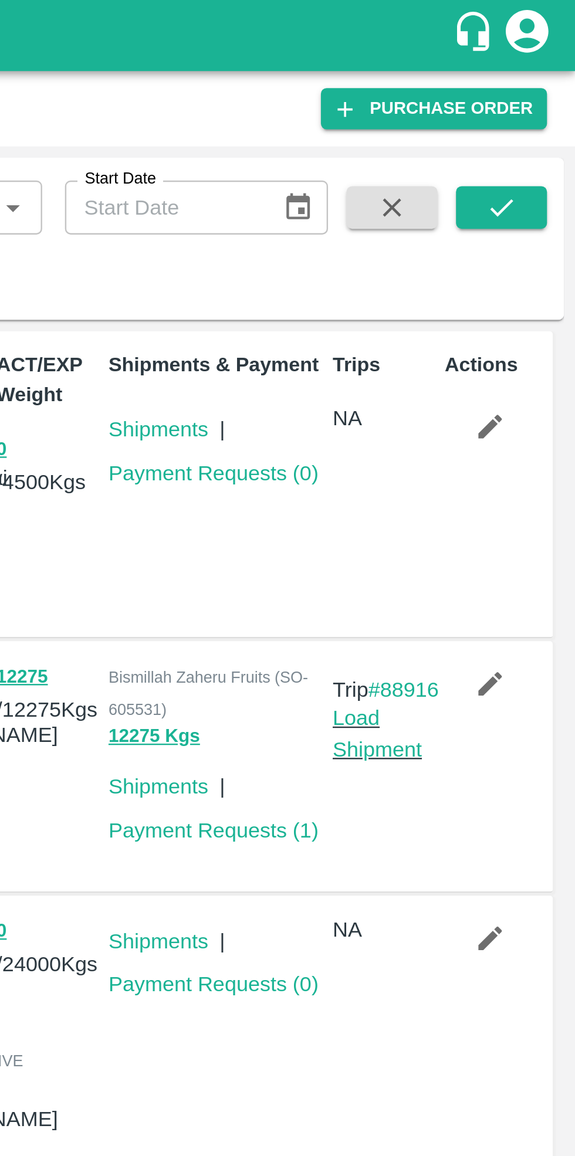
type input "176717"
click at [542, 86] on icon "submit" at bounding box center [544, 85] width 13 height 13
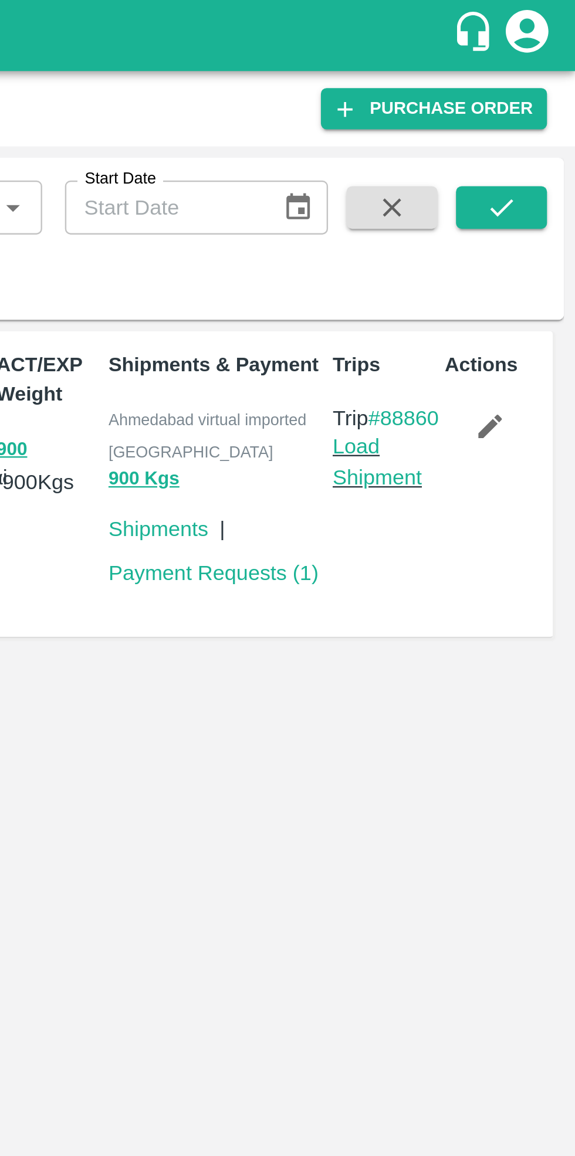
click at [427, 232] on link "Payment Requests ( 1 )" at bounding box center [425, 236] width 87 height 9
